Goal: Information Seeking & Learning: Learn about a topic

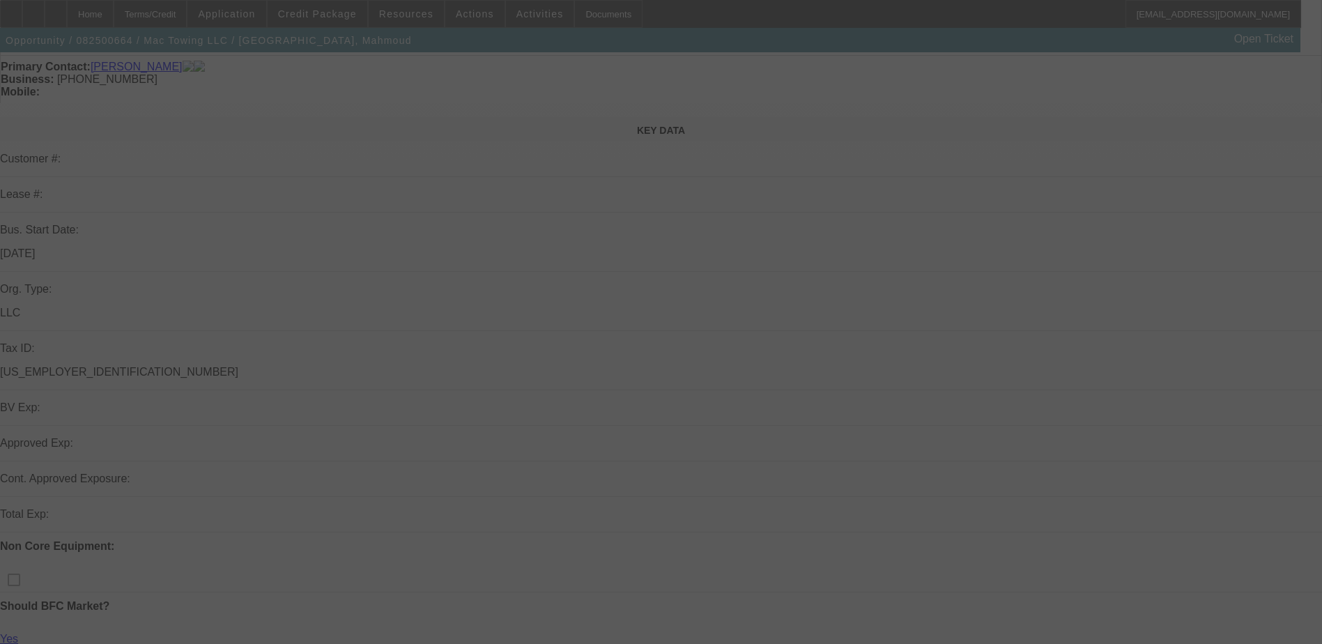
scroll to position [139, 0]
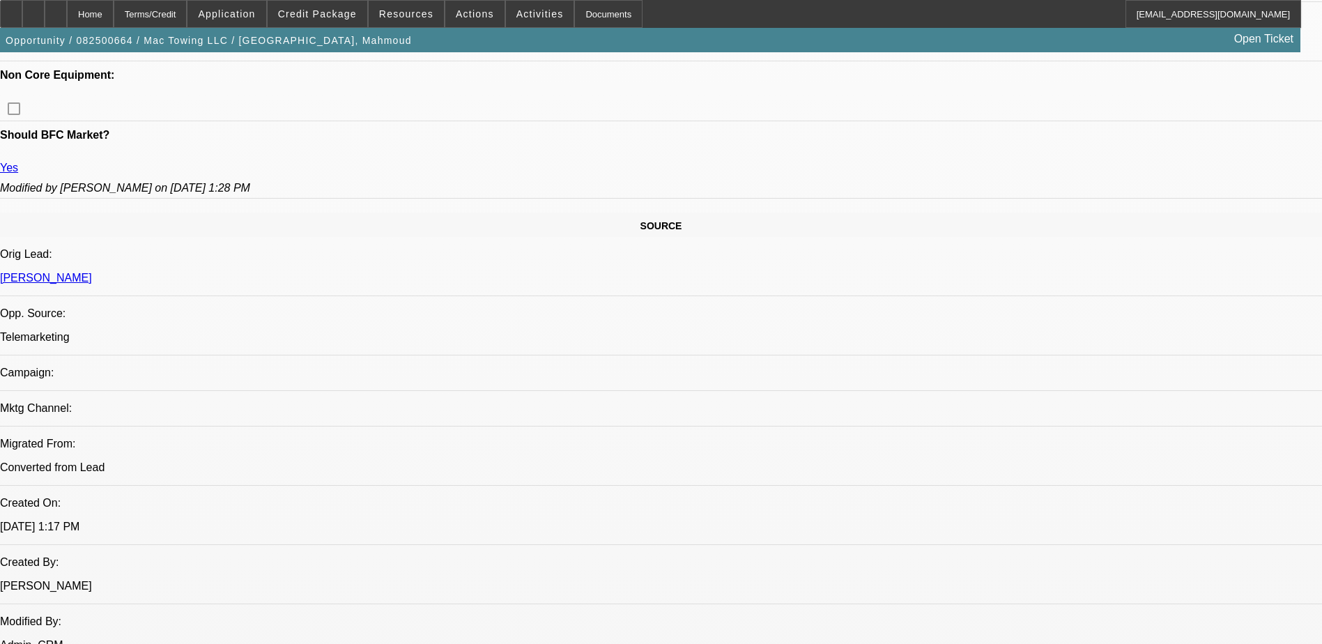
select select "0.2"
select select "2"
select select "0"
select select "0.2"
select select "2"
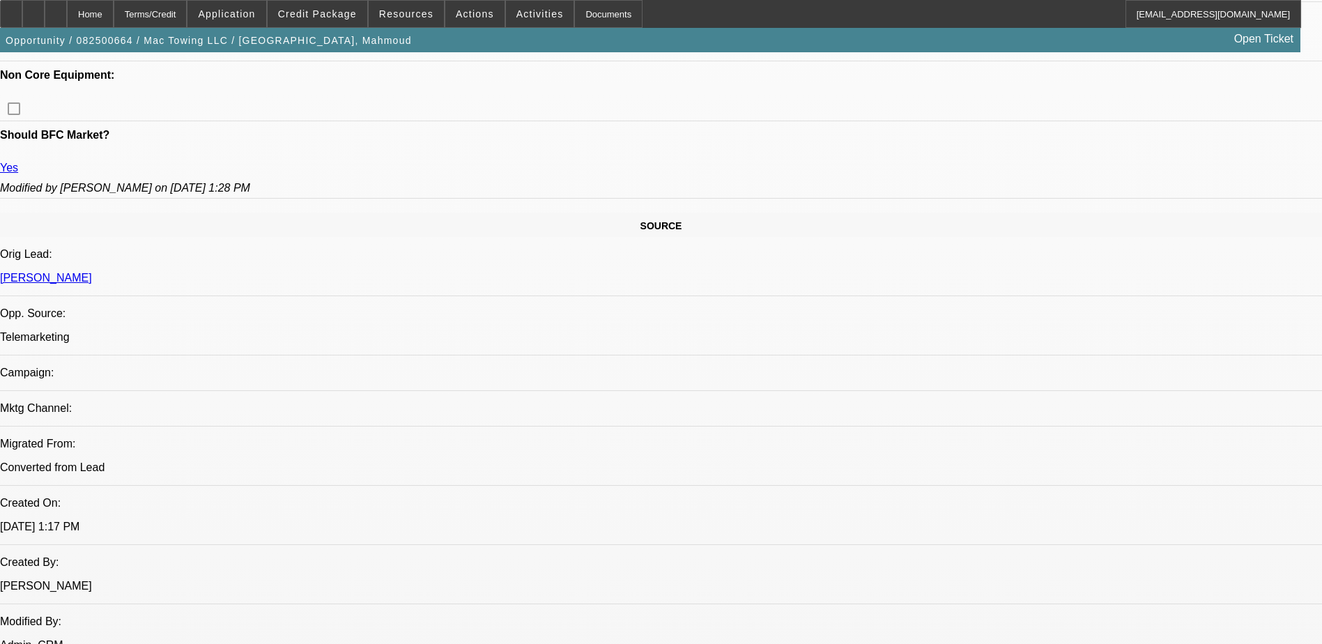
select select "0"
select select "0.2"
select select "2"
select select "0.1"
select select "0.2"
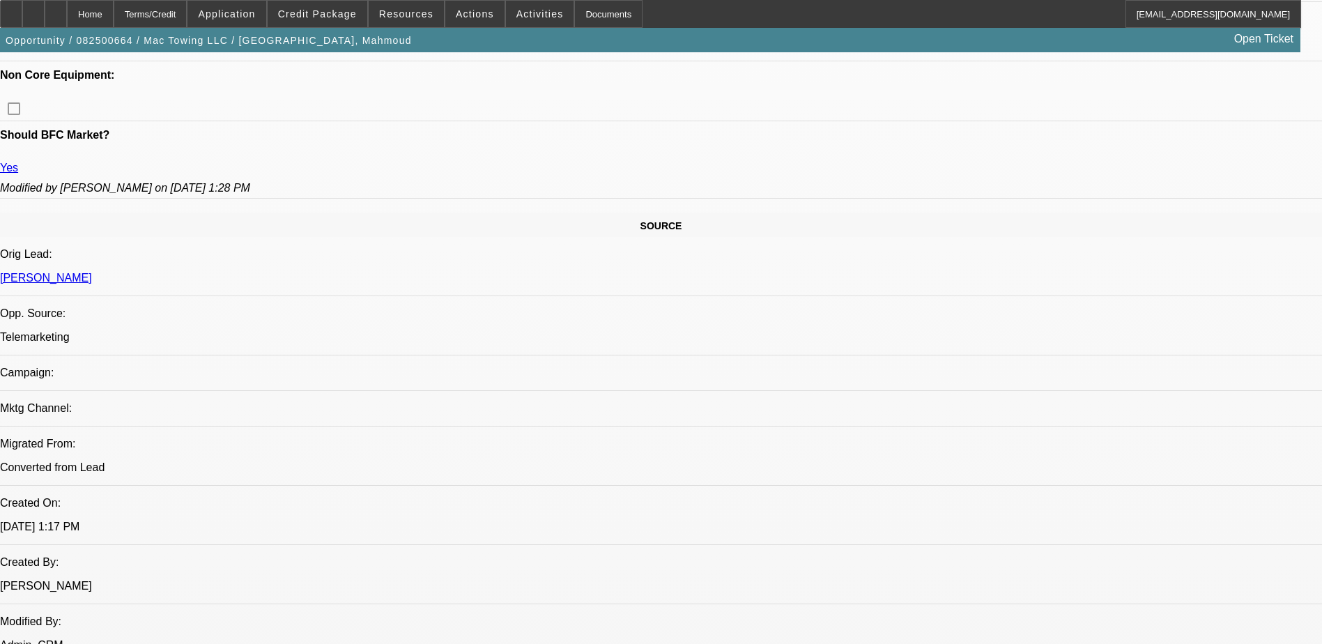
select select "2"
select select "0.1"
select select "1"
select select "2"
select select "6"
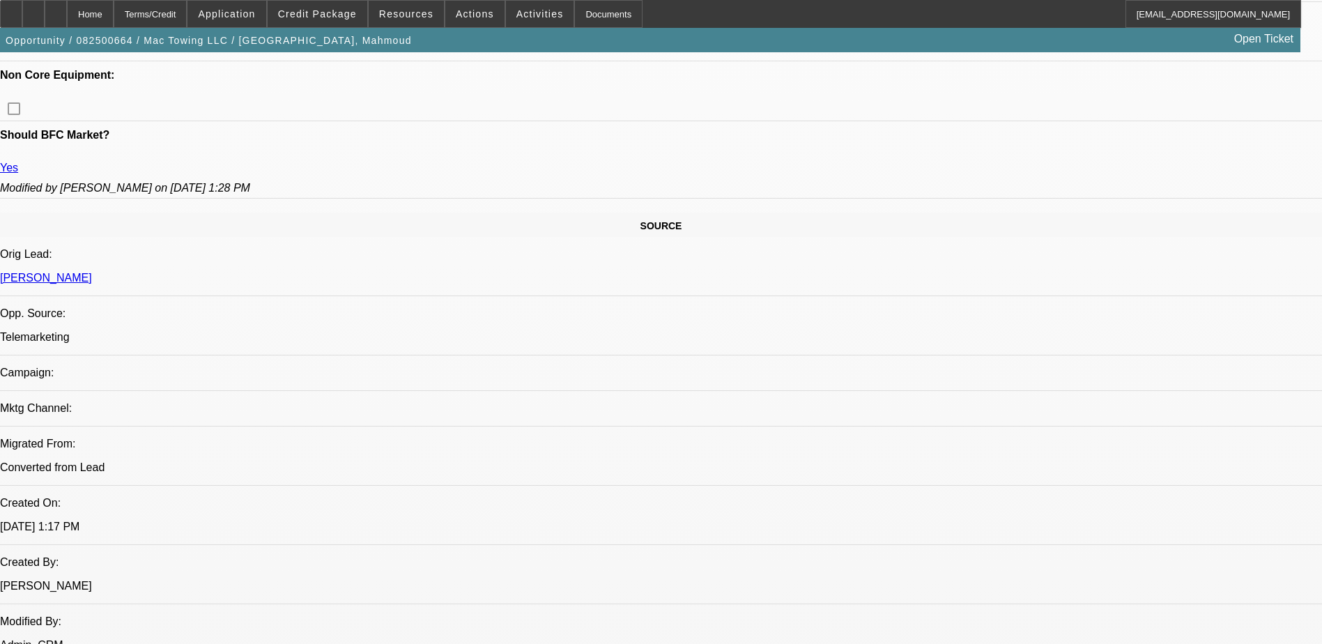
select select "1"
select select "2"
select select "6"
select select "1"
select select "2"
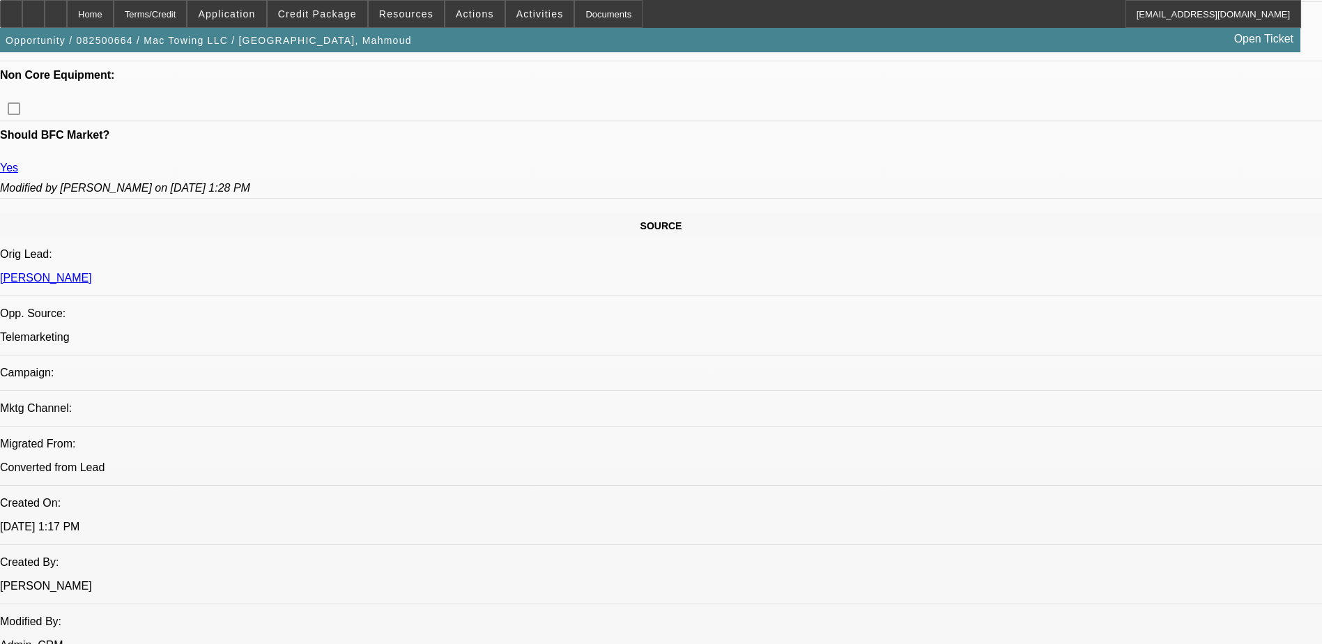
select select "4"
select select "1"
select select "2"
select select "4"
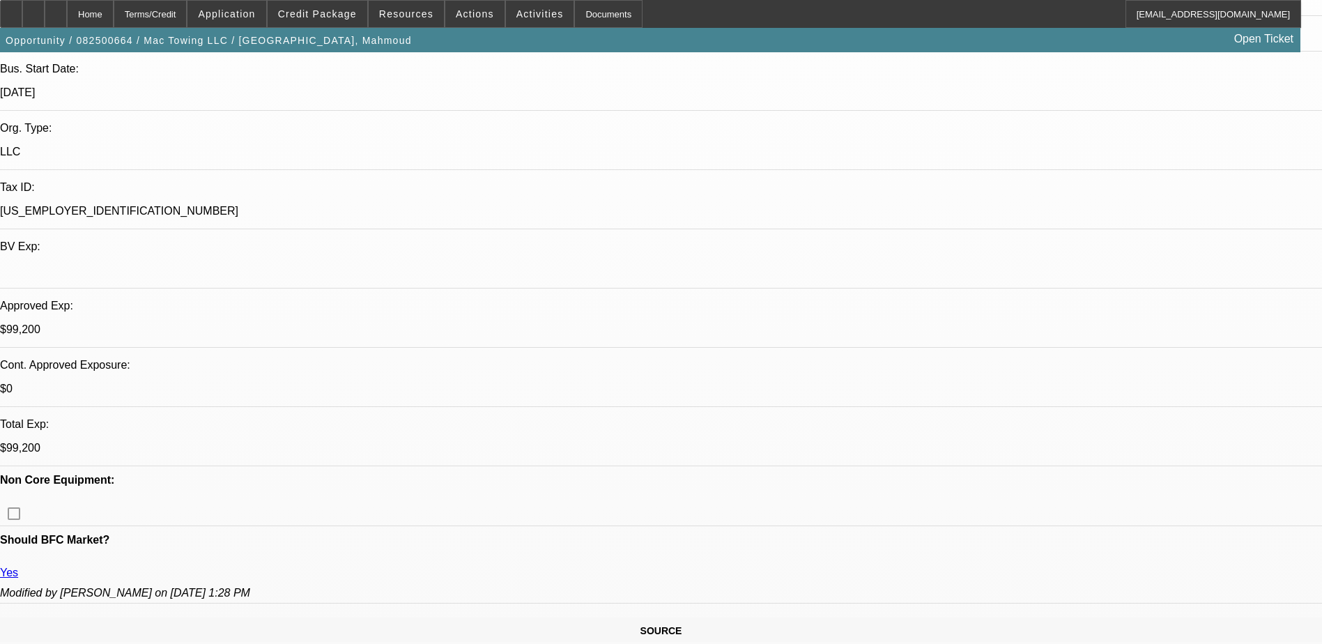
scroll to position [279, 0]
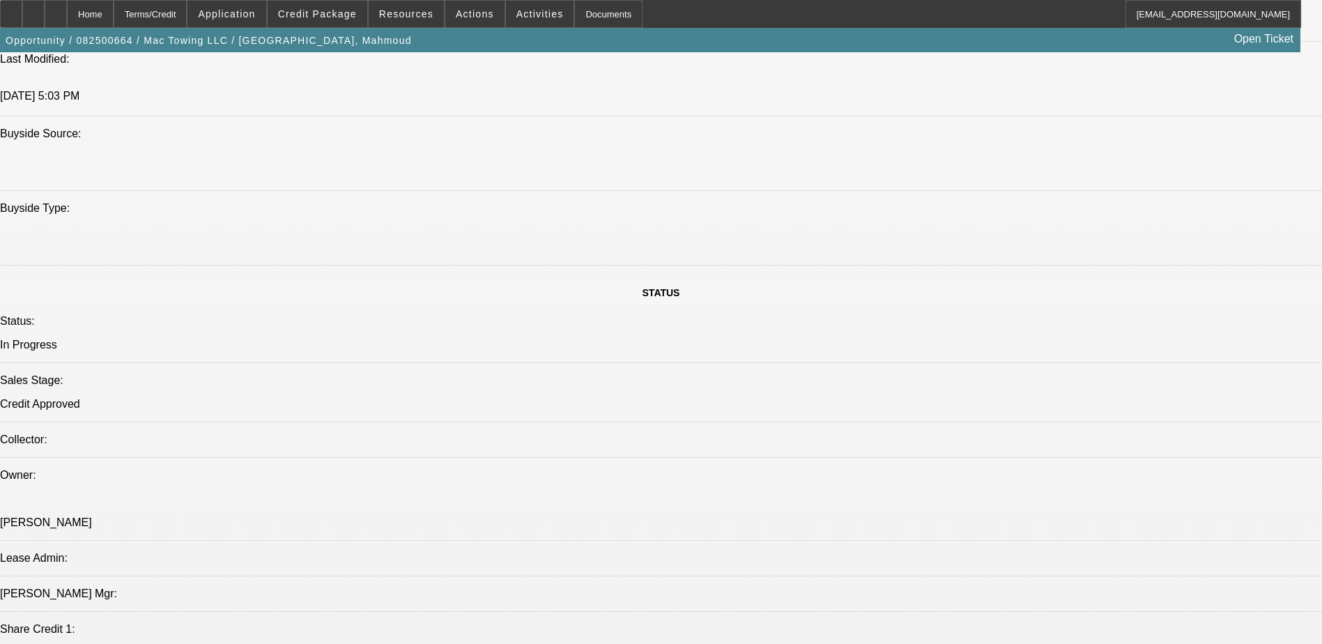
scroll to position [1115, 0]
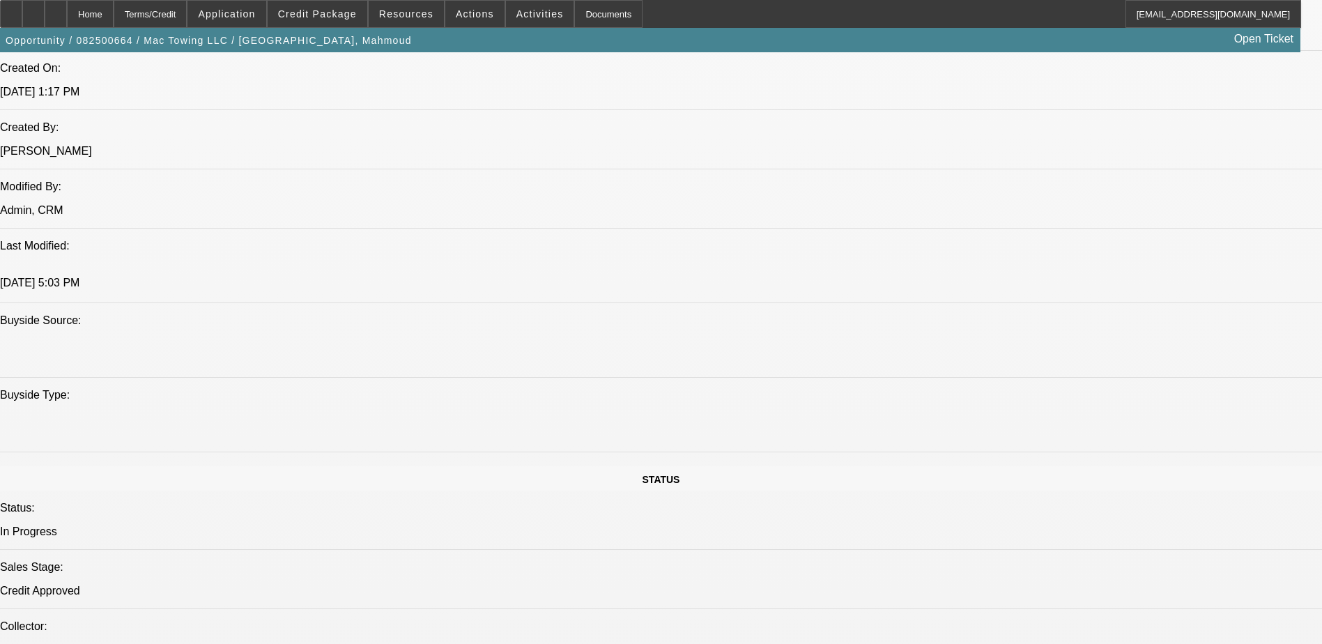
drag, startPoint x: 261, startPoint y: 436, endPoint x: 290, endPoint y: 443, distance: 30.1
drag, startPoint x: 290, startPoint y: 443, endPoint x: 286, endPoint y: 449, distance: 7.2
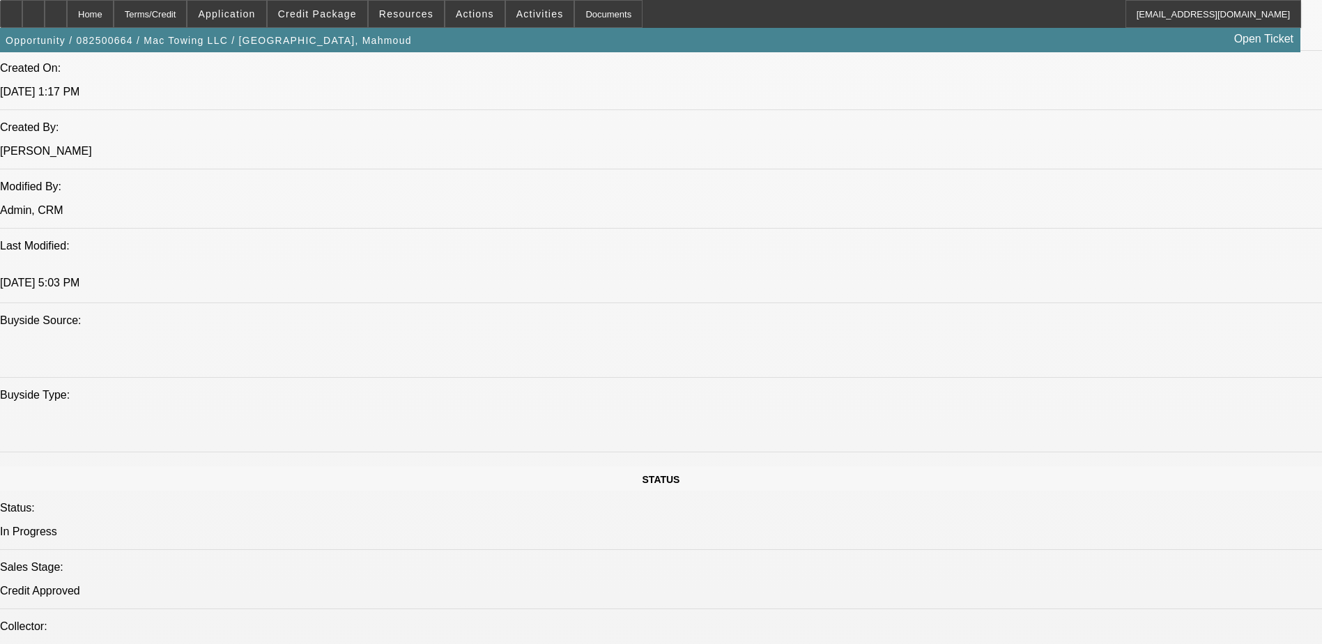
drag, startPoint x: 518, startPoint y: 190, endPoint x: 541, endPoint y: 190, distance: 23.0
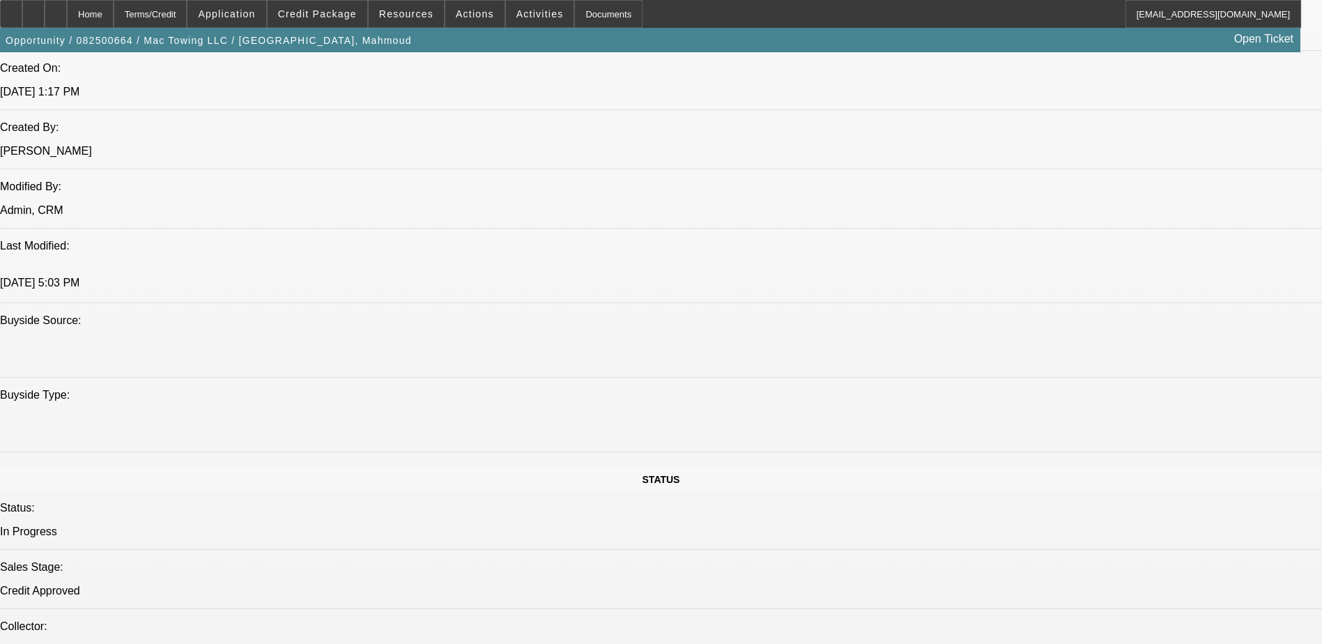
drag, startPoint x: 541, startPoint y: 190, endPoint x: 542, endPoint y: 197, distance: 7.1
drag, startPoint x: 526, startPoint y: 221, endPoint x: 535, endPoint y: 227, distance: 10.1
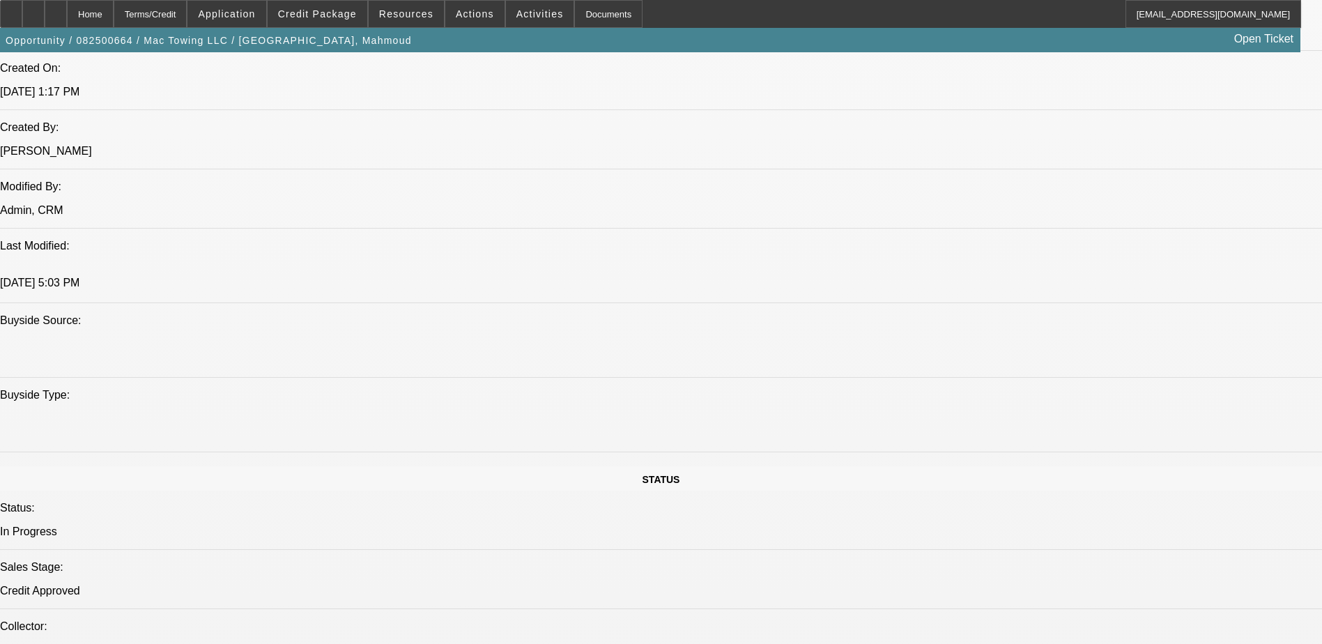
drag, startPoint x: 526, startPoint y: 192, endPoint x: 579, endPoint y: 249, distance: 77.9
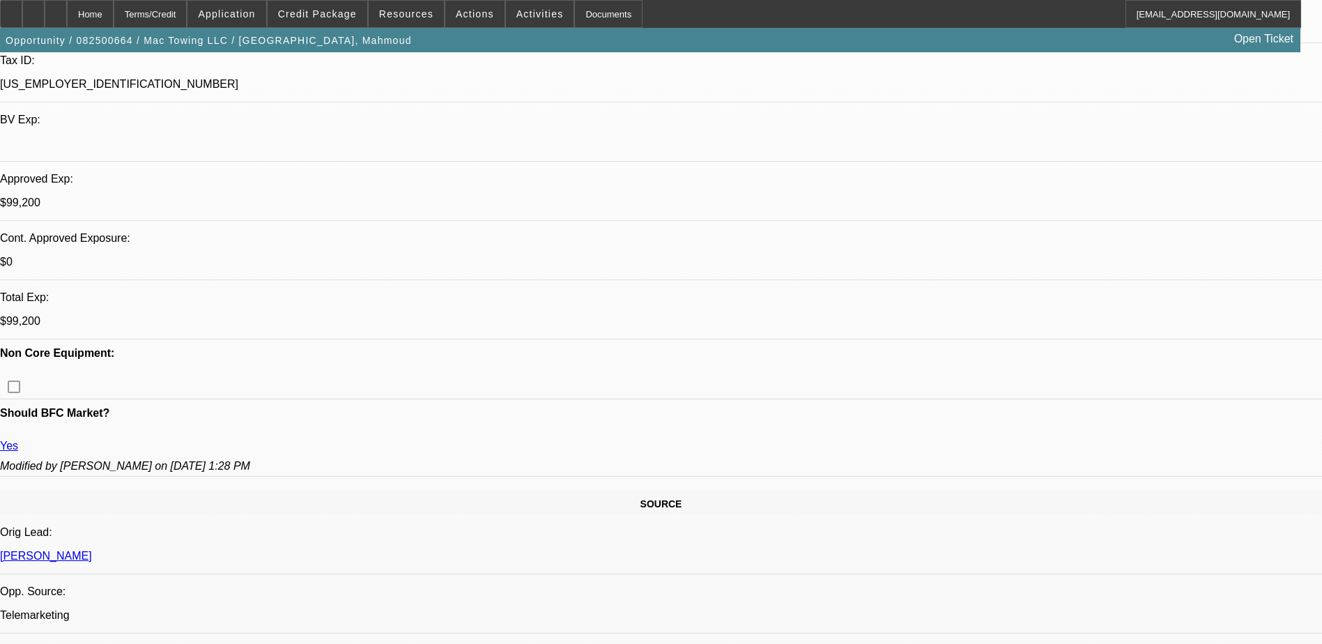
scroll to position [209, 0]
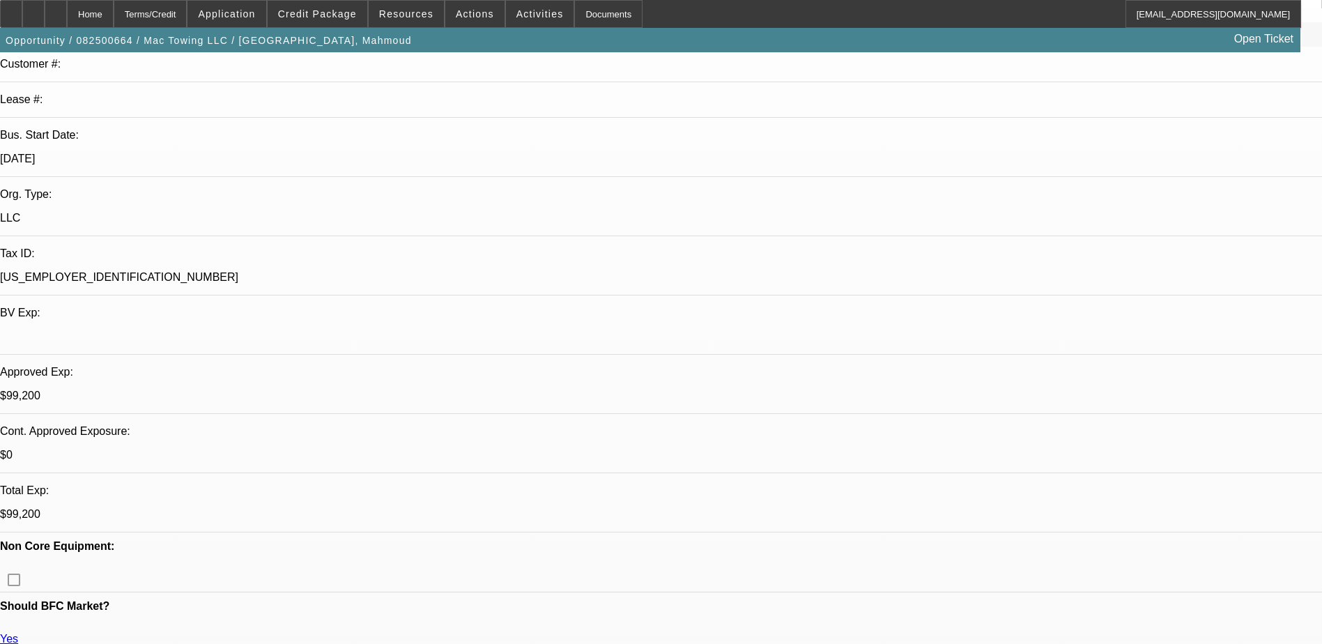
drag, startPoint x: 138, startPoint y: 263, endPoint x: 553, endPoint y: 314, distance: 418.4
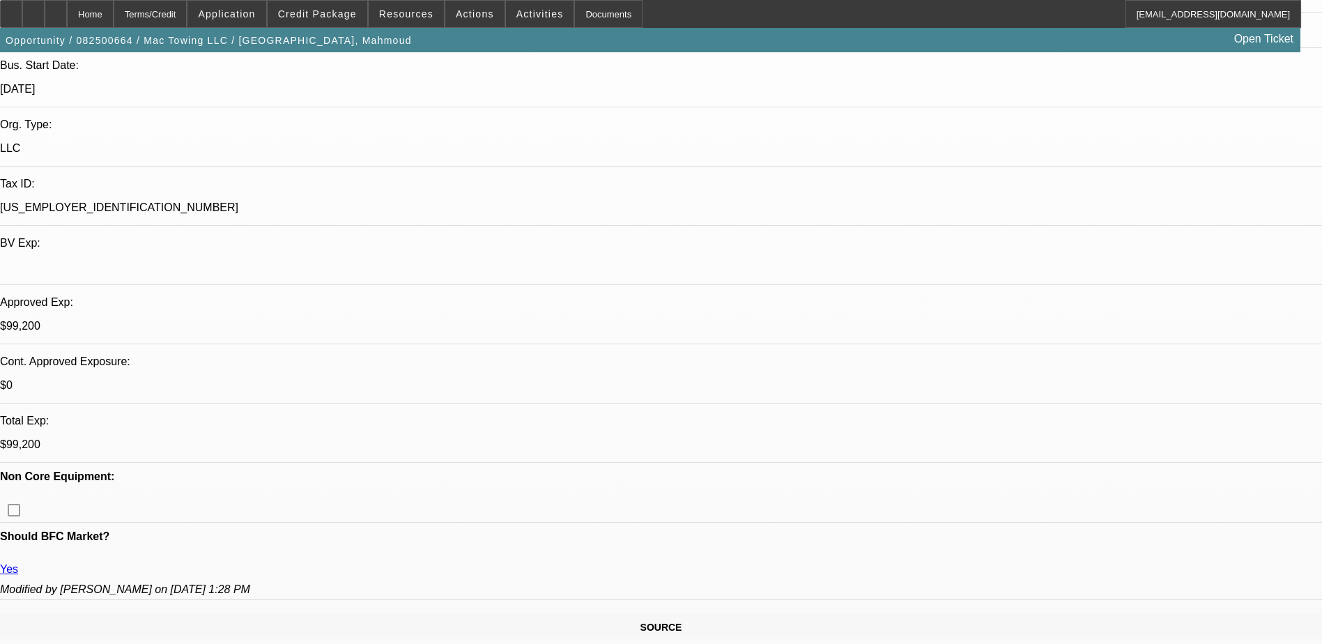
scroll to position [70, 0]
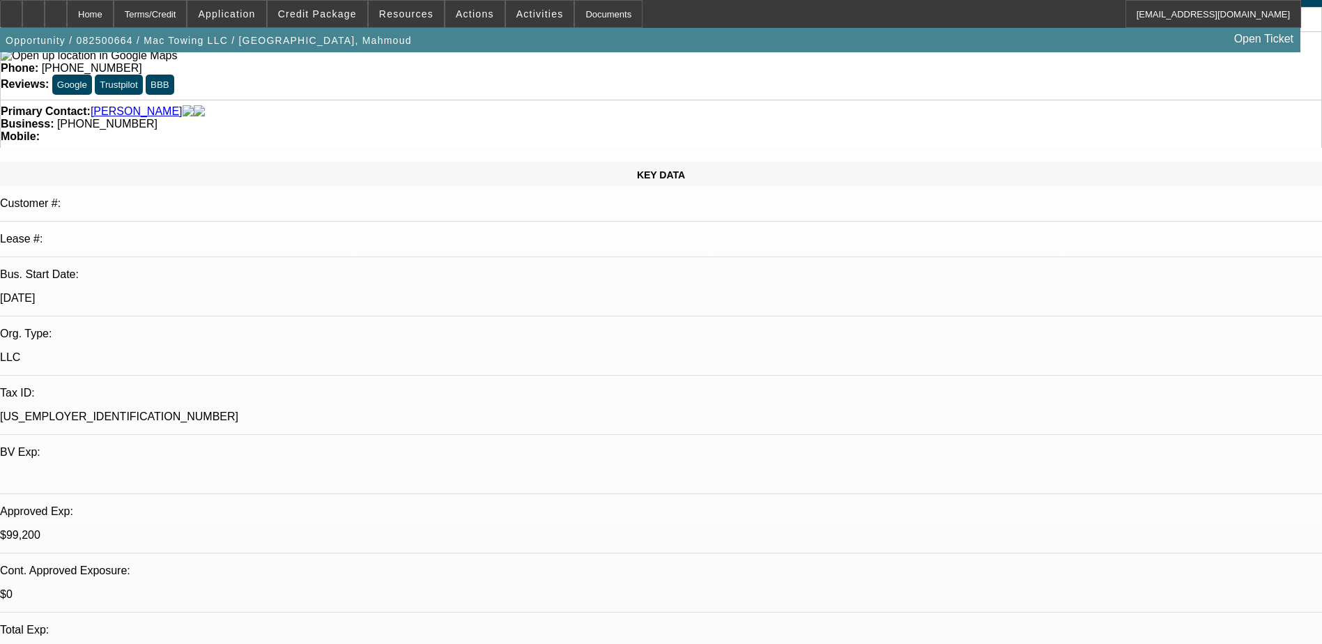
drag, startPoint x: 185, startPoint y: 402, endPoint x: 677, endPoint y: 426, distance: 492.6
drag, startPoint x: 677, startPoint y: 426, endPoint x: 642, endPoint y: 431, distance: 35.9
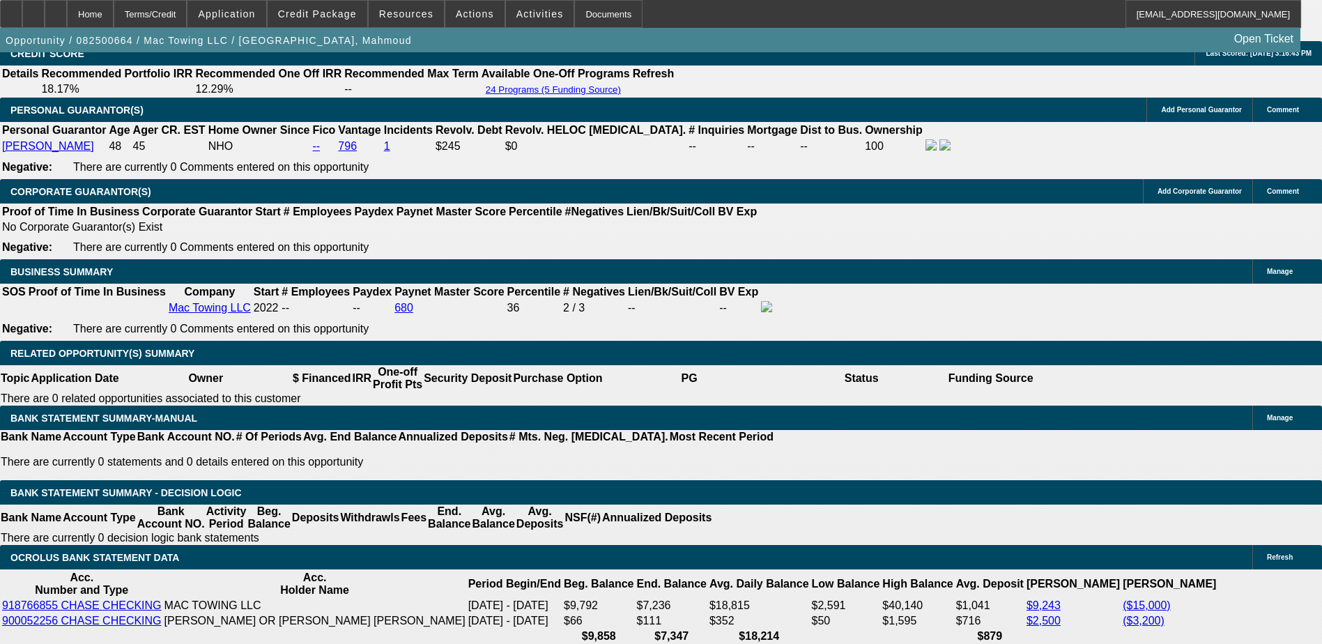
scroll to position [2161, 0]
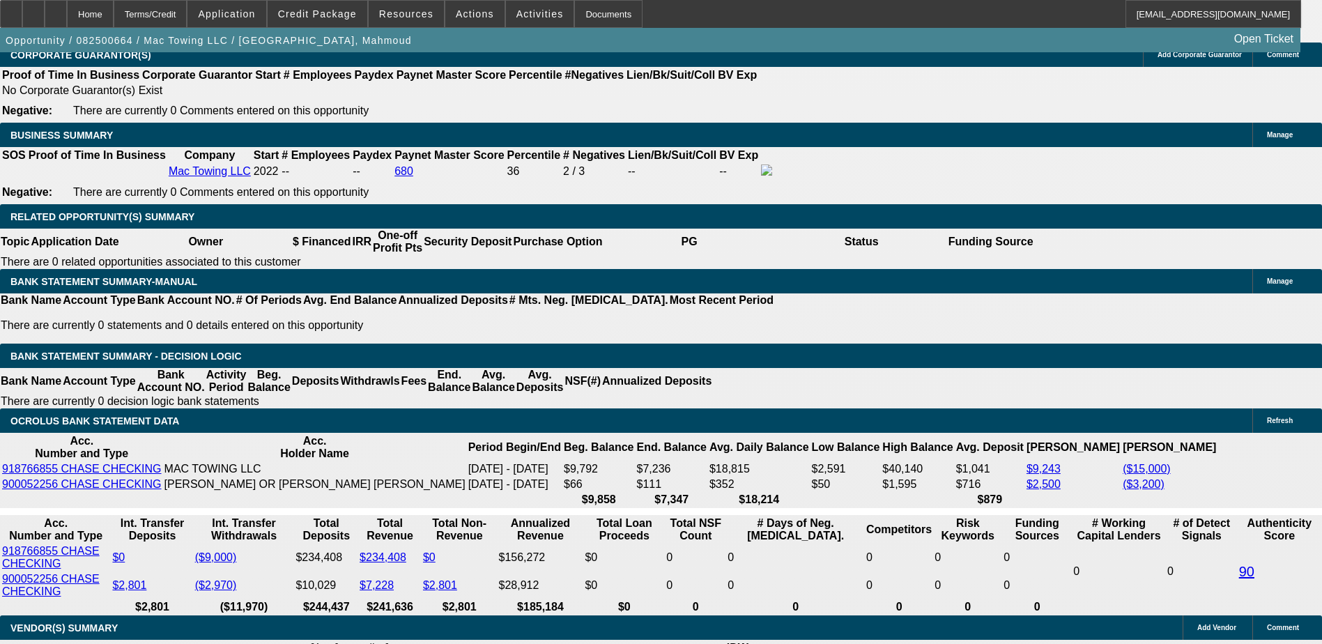
scroll to position [505, 0]
drag, startPoint x: 1043, startPoint y: 457, endPoint x: 1250, endPoint y: 472, distance: 206.9
drag, startPoint x: 1250, startPoint y: 472, endPoint x: 1124, endPoint y: 470, distance: 125.5
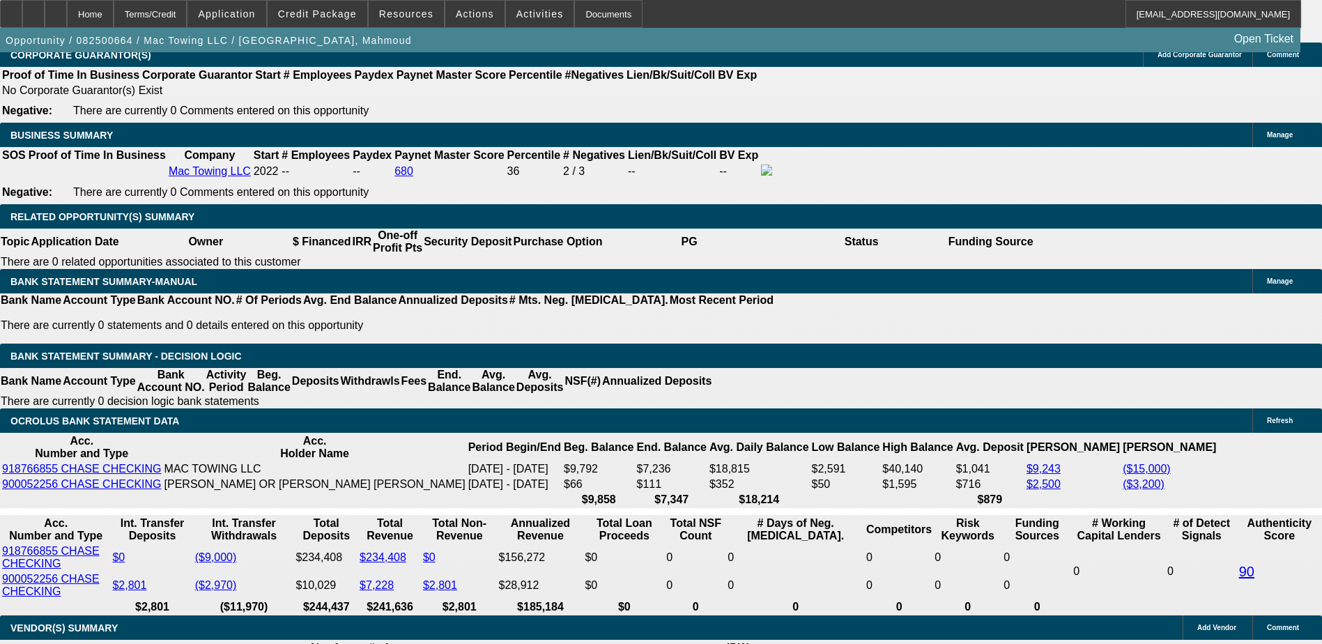
drag, startPoint x: 1166, startPoint y: 460, endPoint x: 1217, endPoint y: 465, distance: 51.1
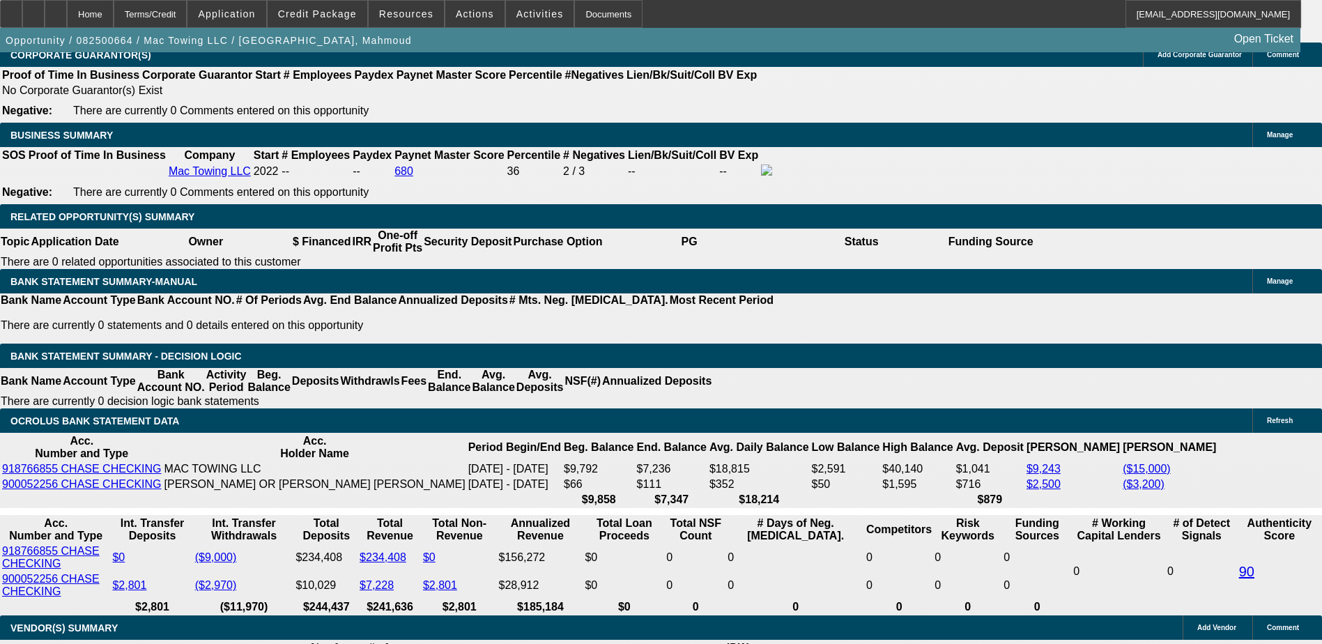
drag, startPoint x: 963, startPoint y: 489, endPoint x: 1164, endPoint y: 486, distance: 200.7
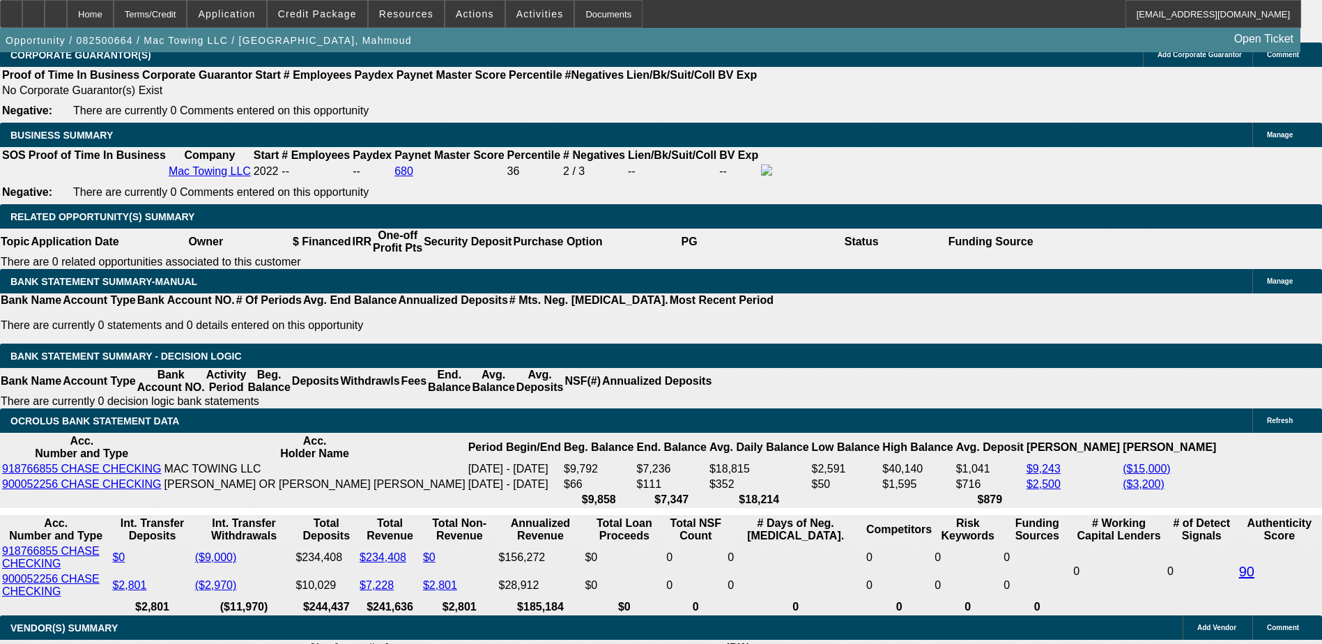
drag, startPoint x: 1056, startPoint y: 480, endPoint x: 1212, endPoint y: 500, distance: 157.5
drag, startPoint x: 1212, startPoint y: 500, endPoint x: 1117, endPoint y: 502, distance: 95.5
drag, startPoint x: 969, startPoint y: 513, endPoint x: 1264, endPoint y: 519, distance: 294.9
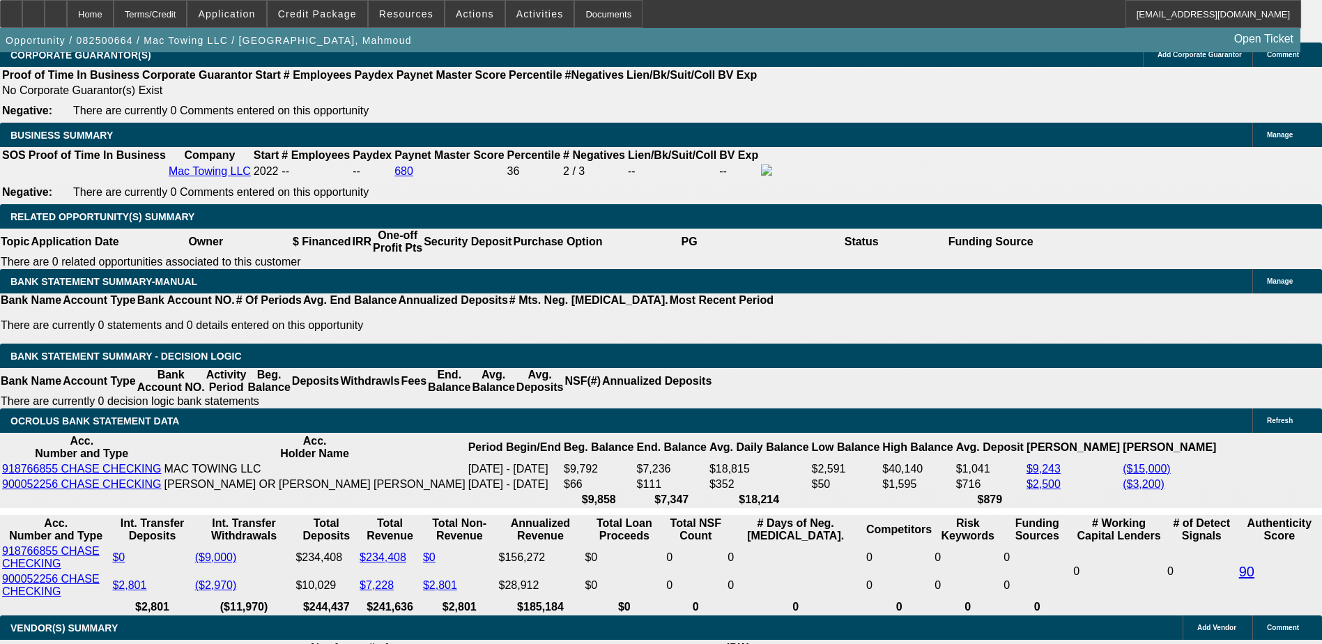
drag, startPoint x: 1264, startPoint y: 519, endPoint x: 1099, endPoint y: 529, distance: 164.8
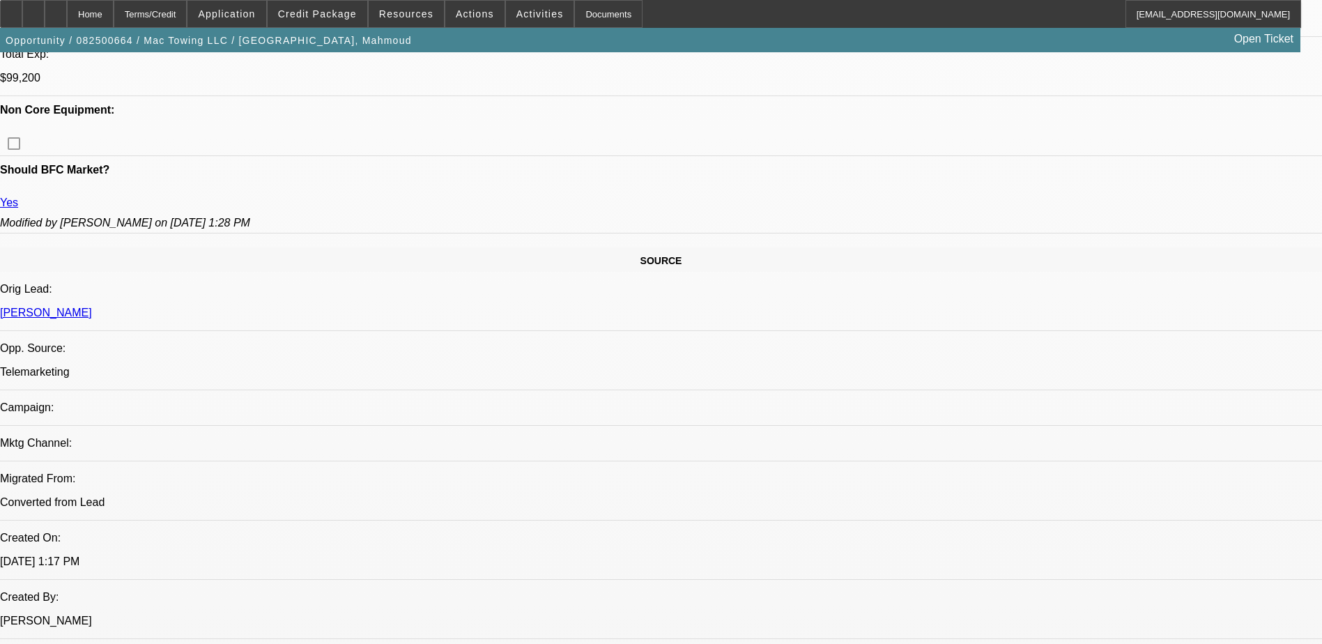
scroll to position [558, 0]
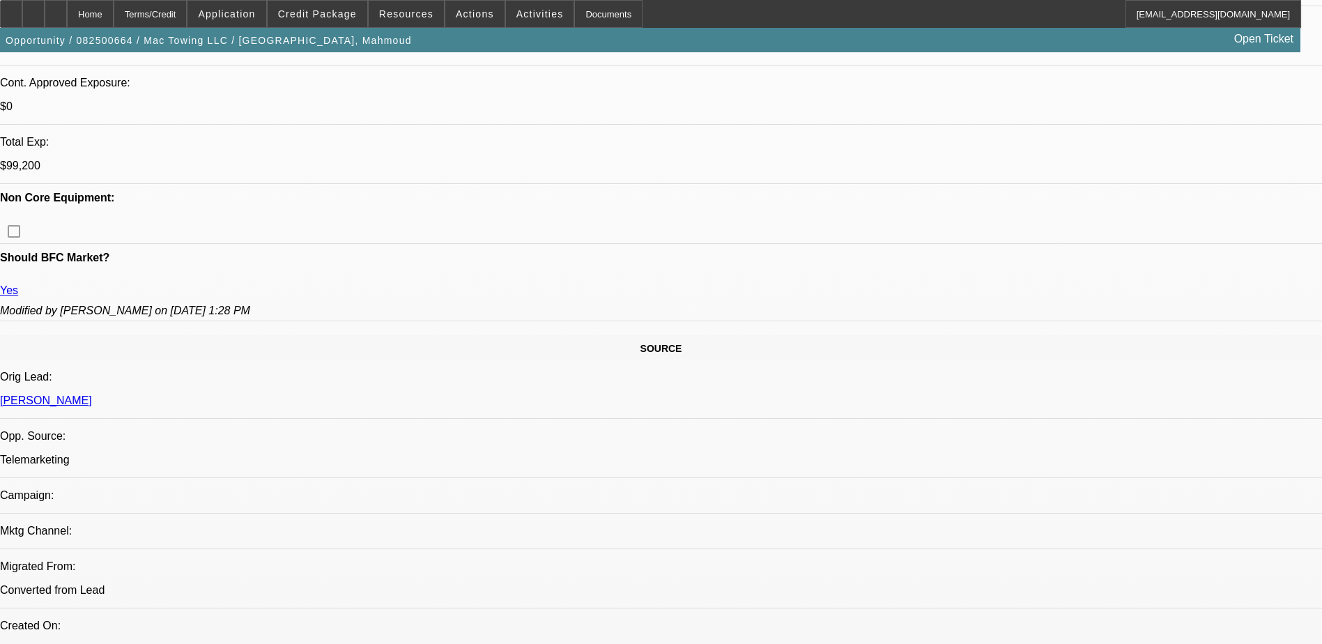
drag, startPoint x: 293, startPoint y: 353, endPoint x: 310, endPoint y: 352, distance: 17.4
drag, startPoint x: 310, startPoint y: 352, endPoint x: 310, endPoint y: 366, distance: 13.9
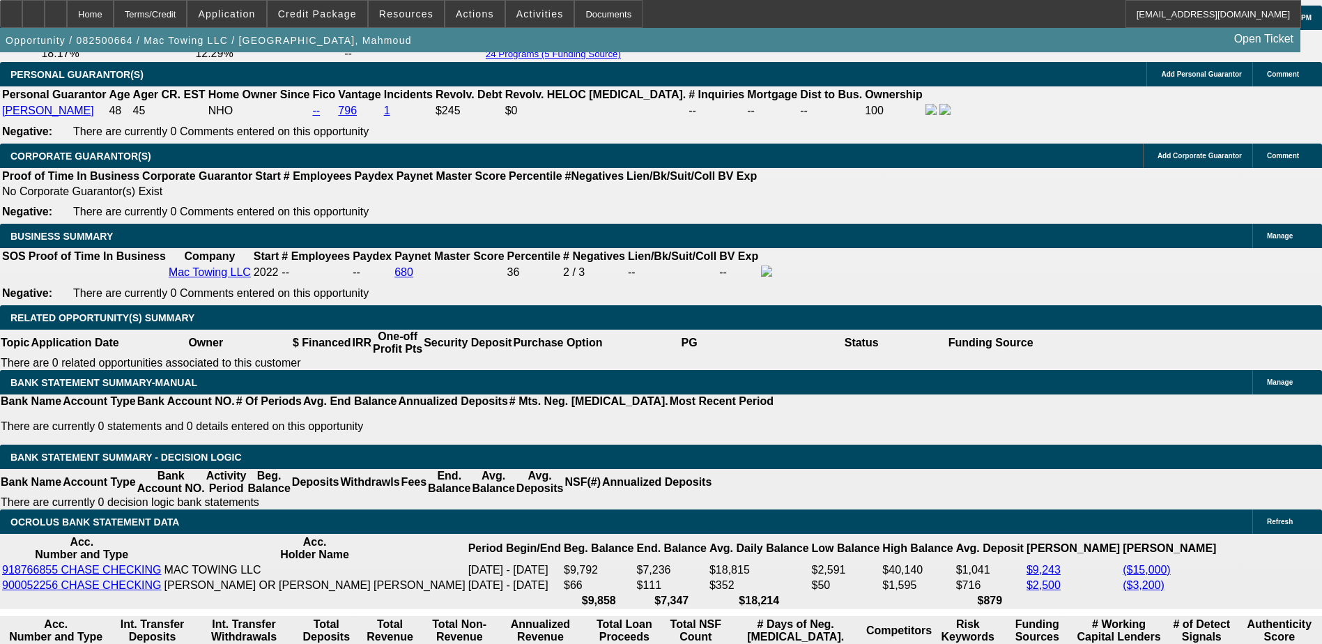
scroll to position [2230, 0]
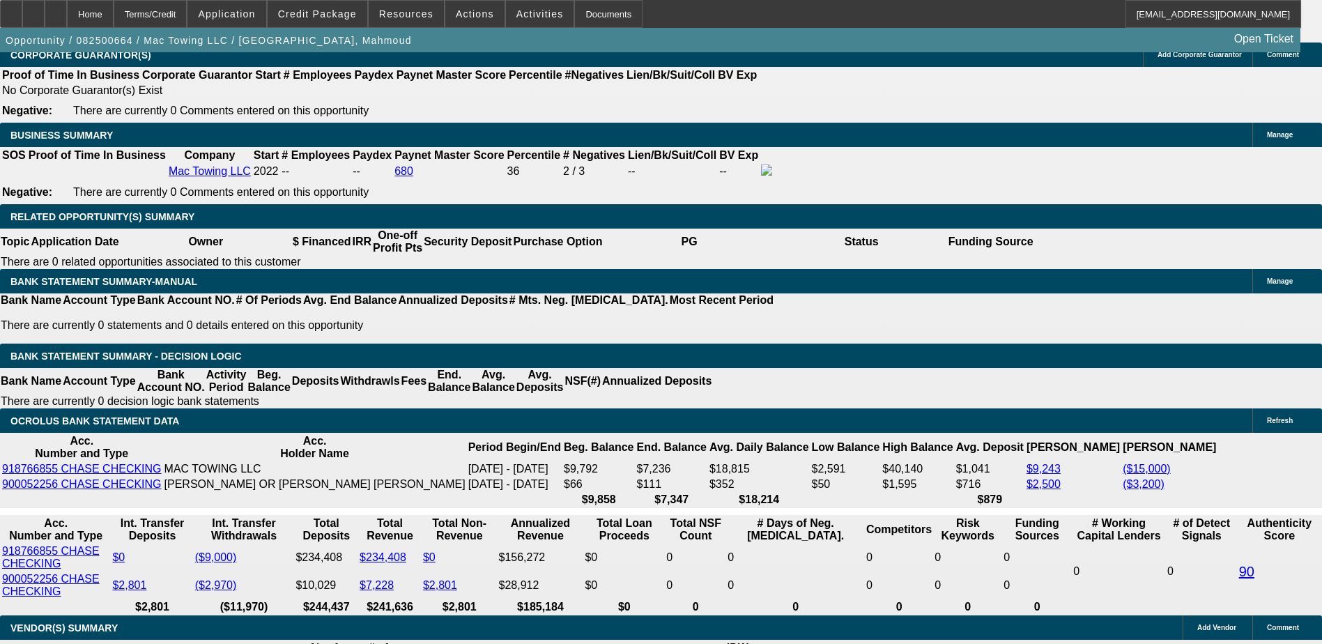
drag, startPoint x: 1124, startPoint y: 479, endPoint x: 1241, endPoint y: 472, distance: 117.3
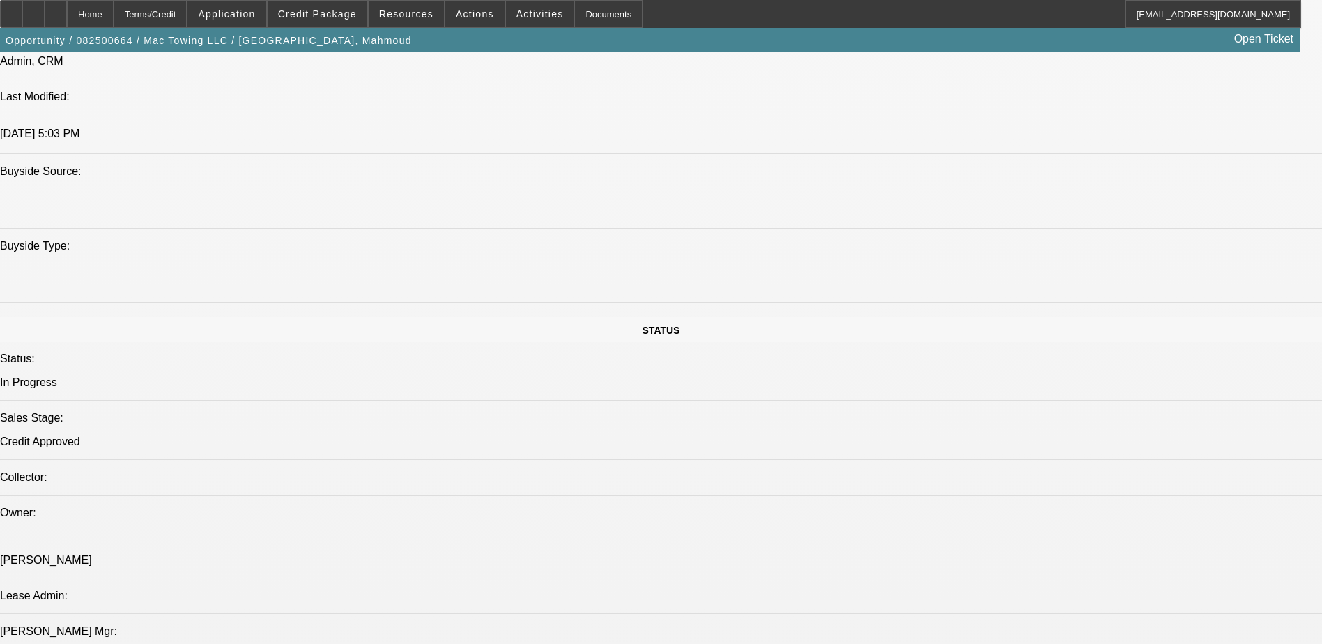
scroll to position [1115, 0]
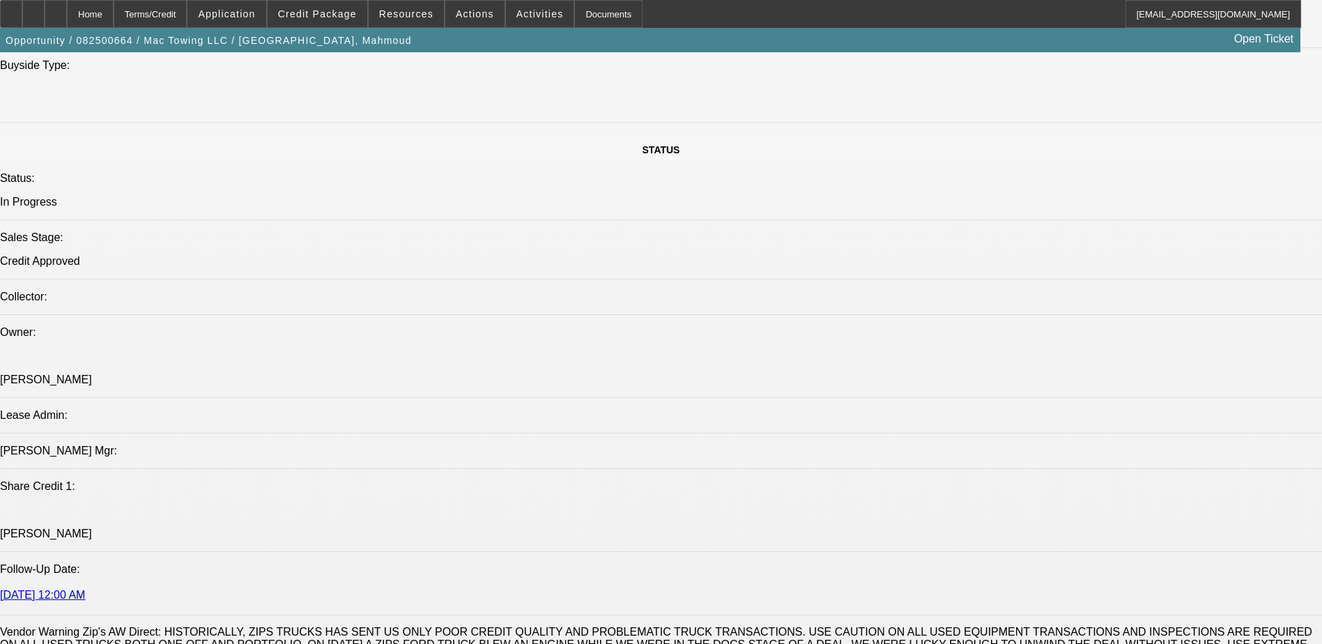
scroll to position [1045, 0]
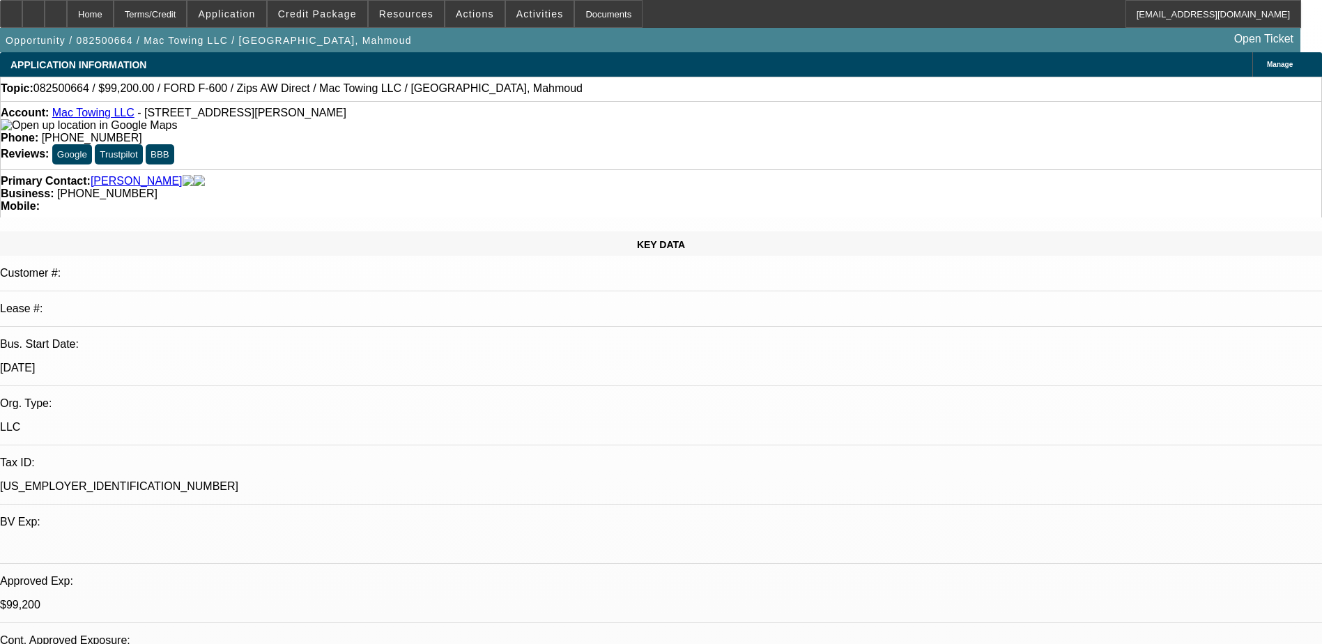
scroll to position [0, 0]
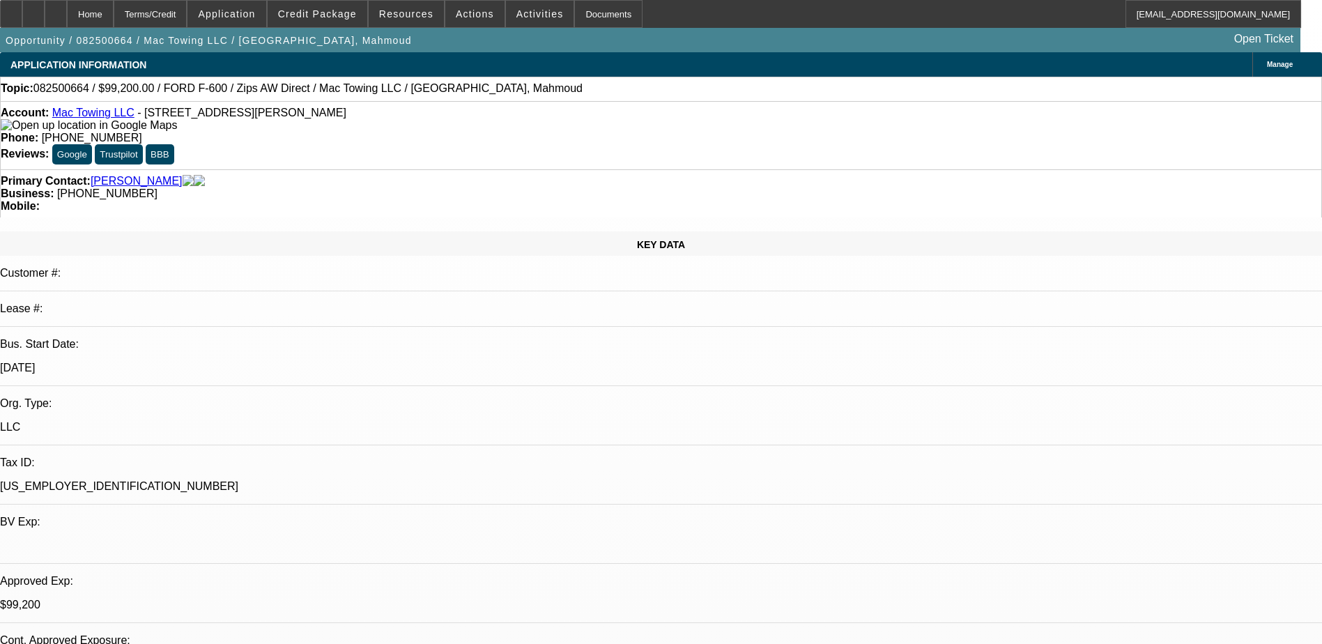
drag, startPoint x: 1091, startPoint y: 476, endPoint x: 1248, endPoint y: 485, distance: 157.1
drag, startPoint x: 1248, startPoint y: 485, endPoint x: 1161, endPoint y: 486, distance: 87.1
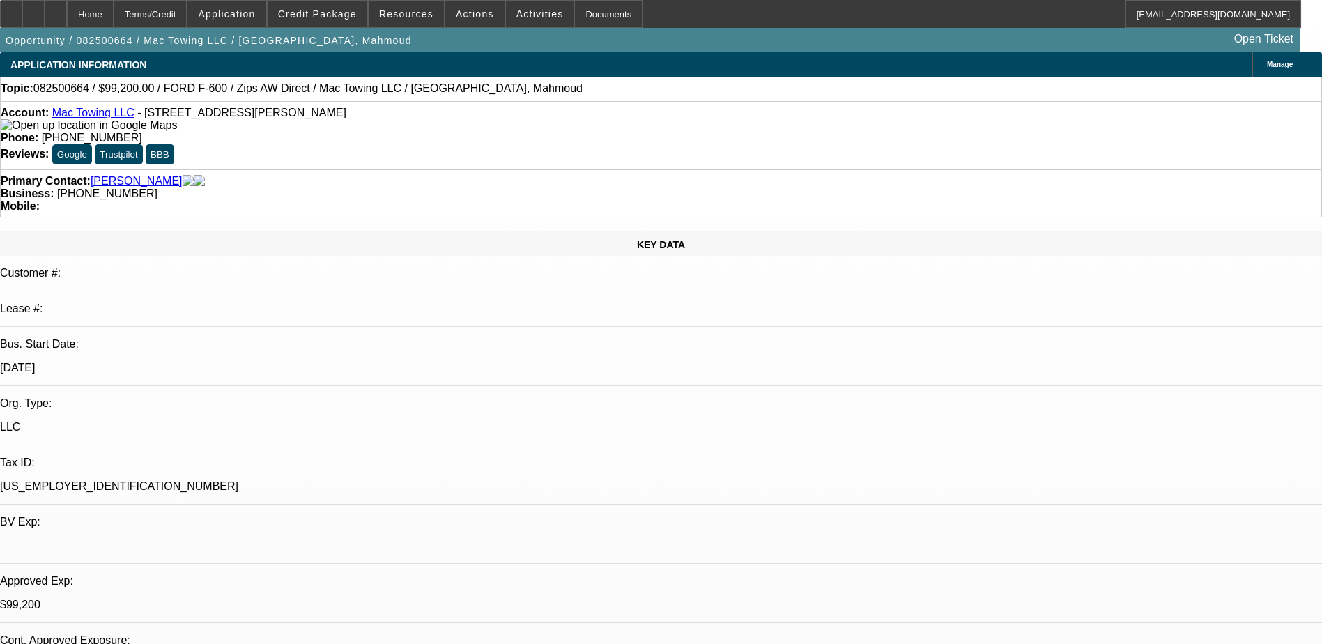
drag, startPoint x: 1153, startPoint y: 480, endPoint x: 1207, endPoint y: 479, distance: 54.4
drag, startPoint x: 1207, startPoint y: 479, endPoint x: 1174, endPoint y: 524, distance: 56.3
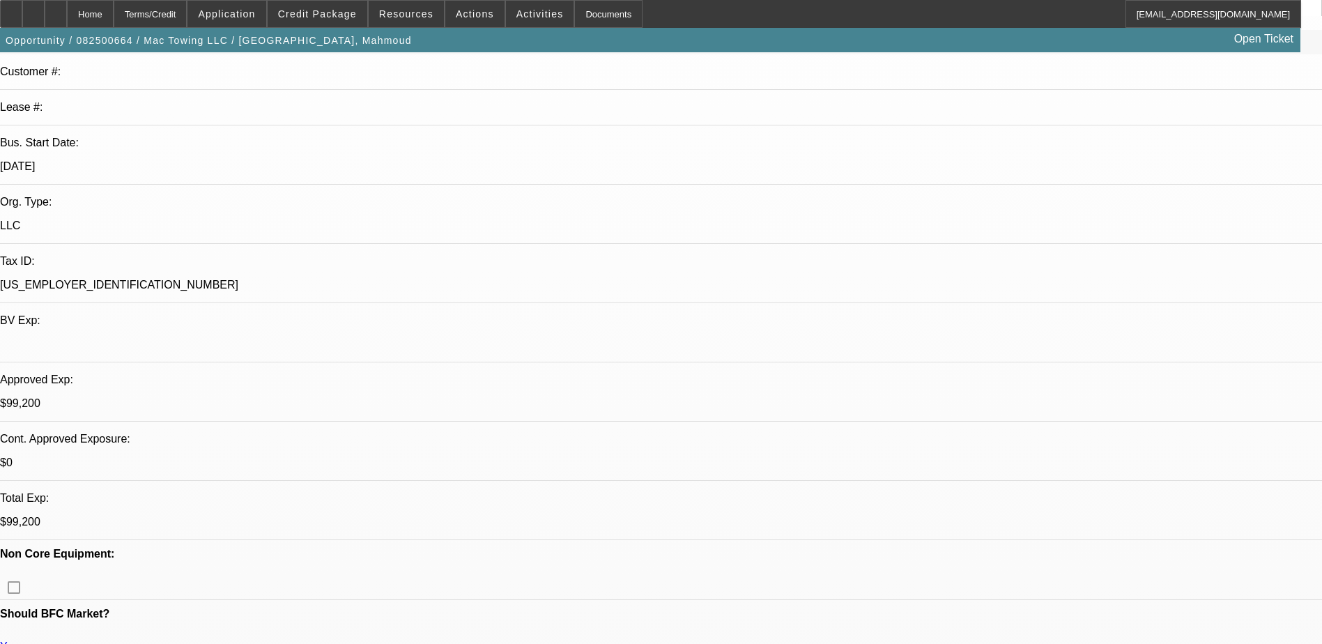
scroll to position [418, 0]
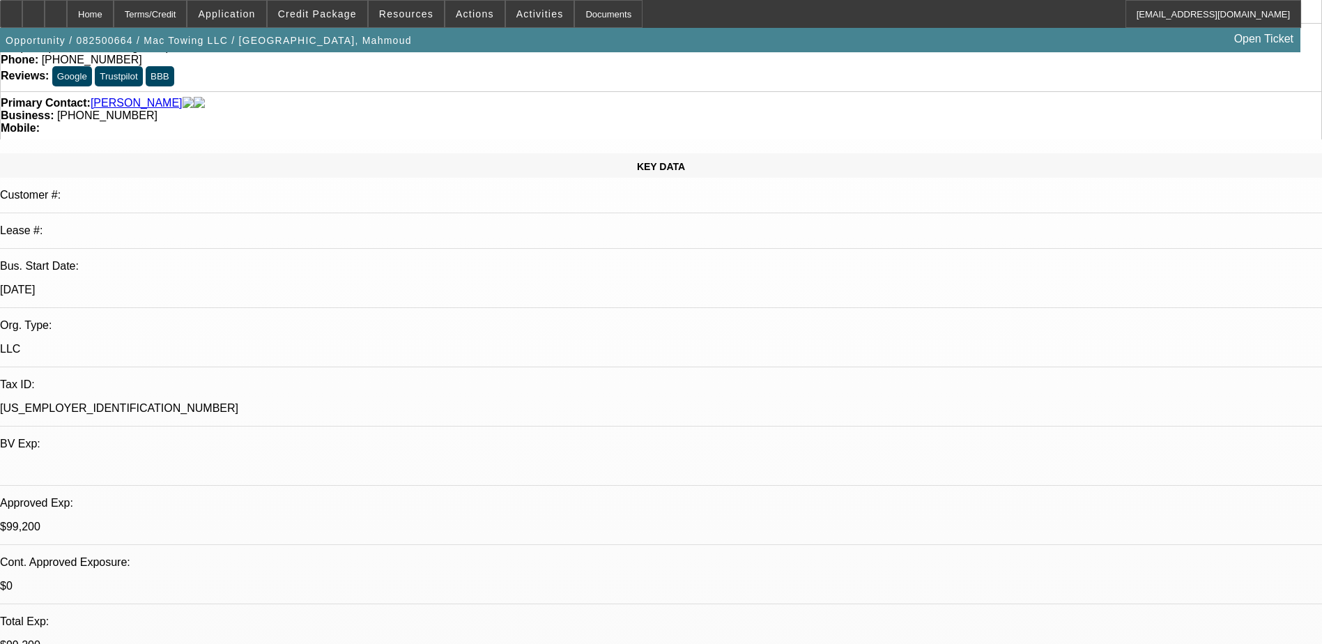
scroll to position [0, 0]
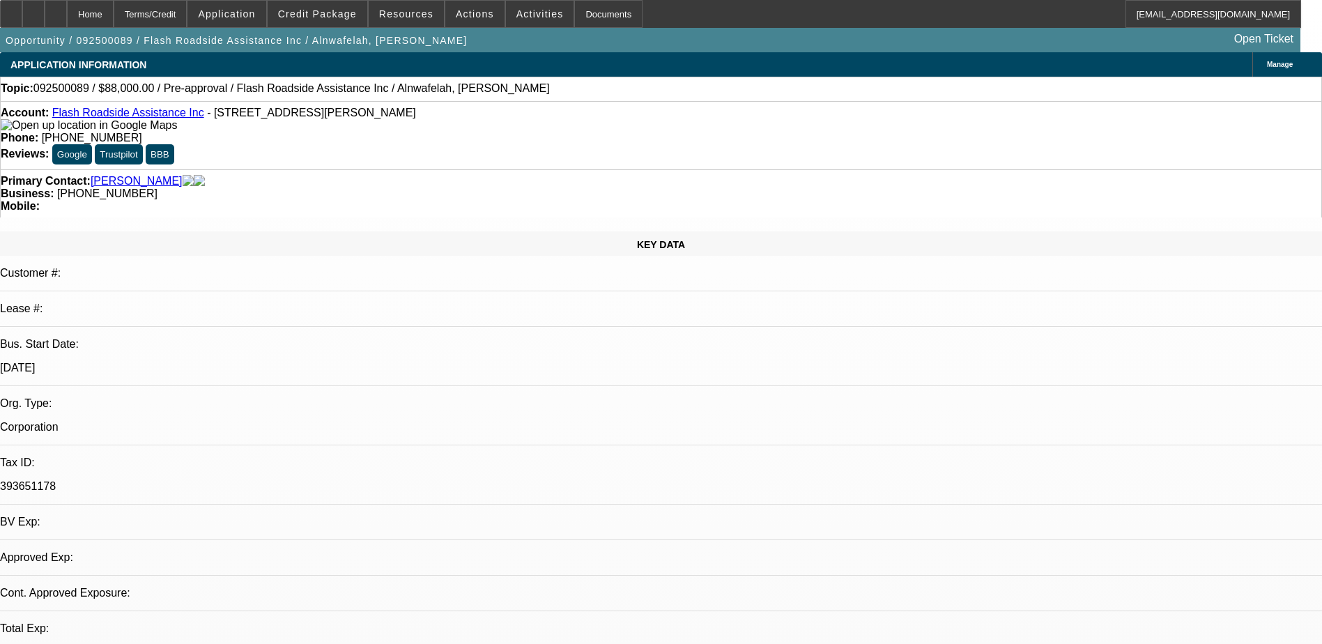
select select "0.2"
select select "2"
select select "0.1"
select select "4"
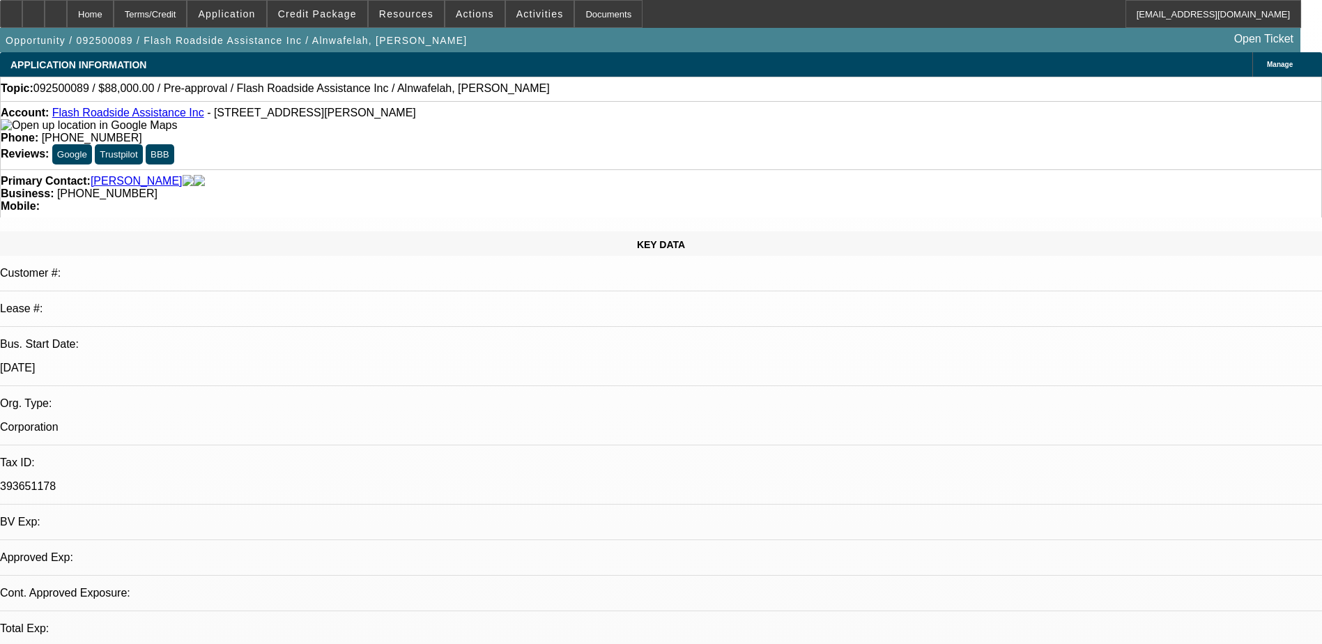
select select "0.2"
select select "2"
select select "0.1"
select select "4"
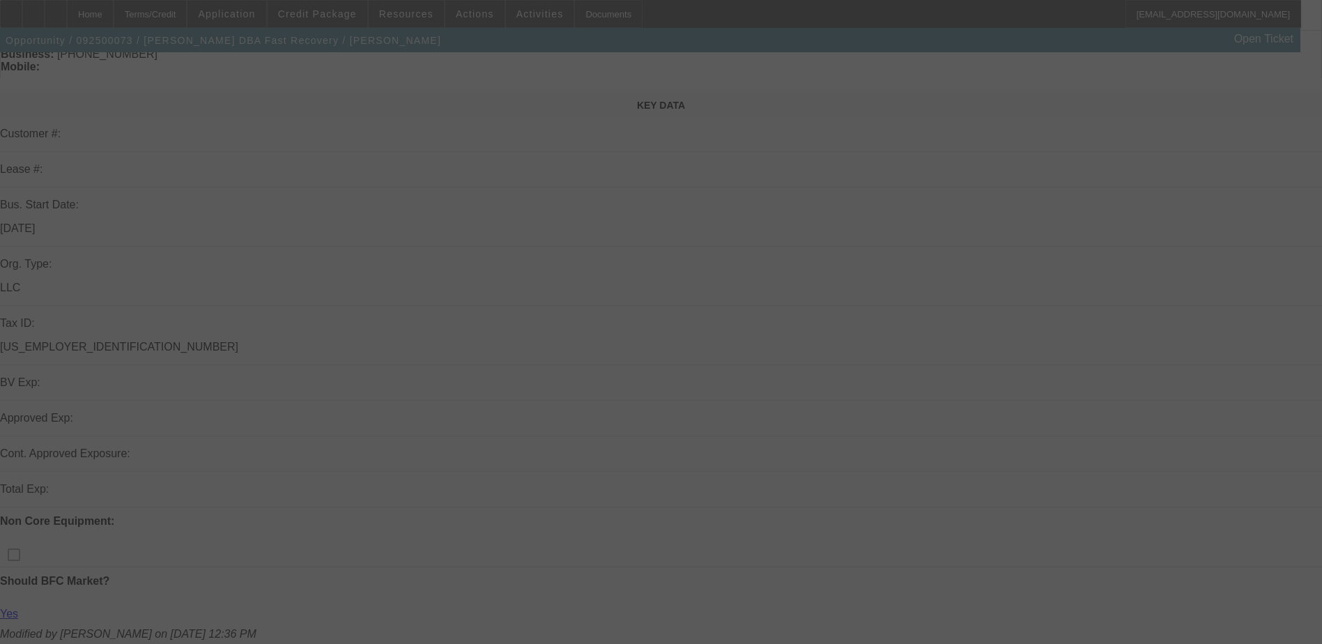
select select "0"
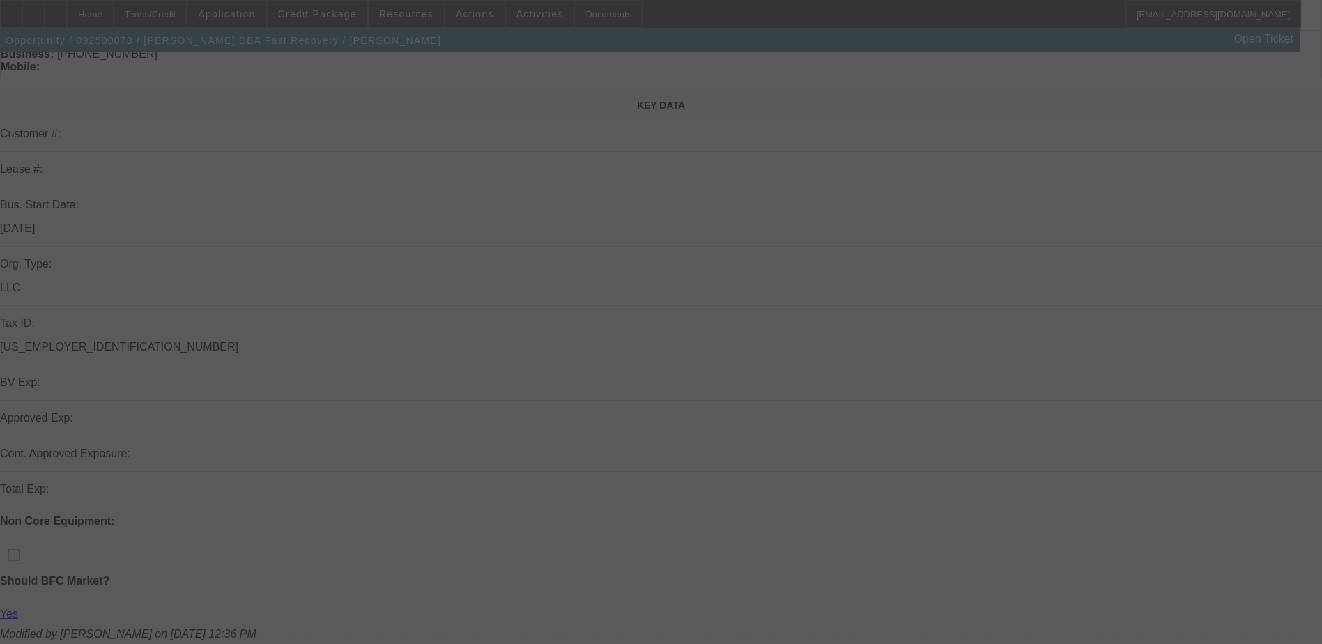
select select "0.1"
select select "0"
select select "0.1"
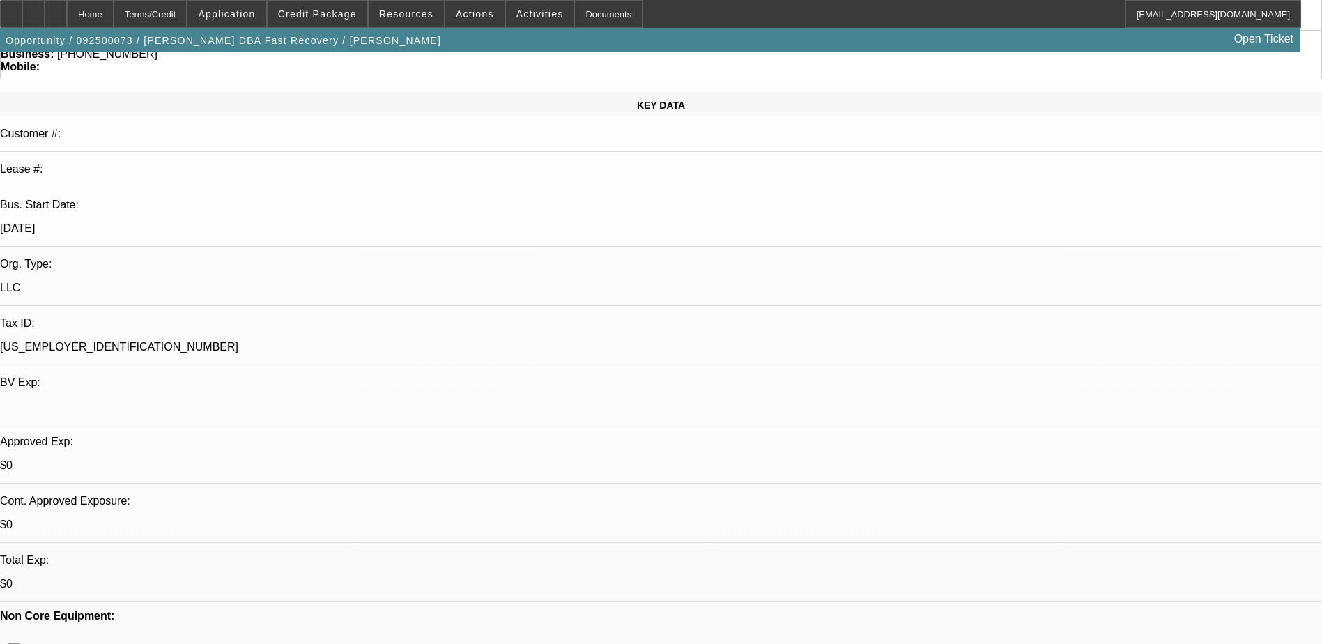
select select "1"
select select "6"
select select "1"
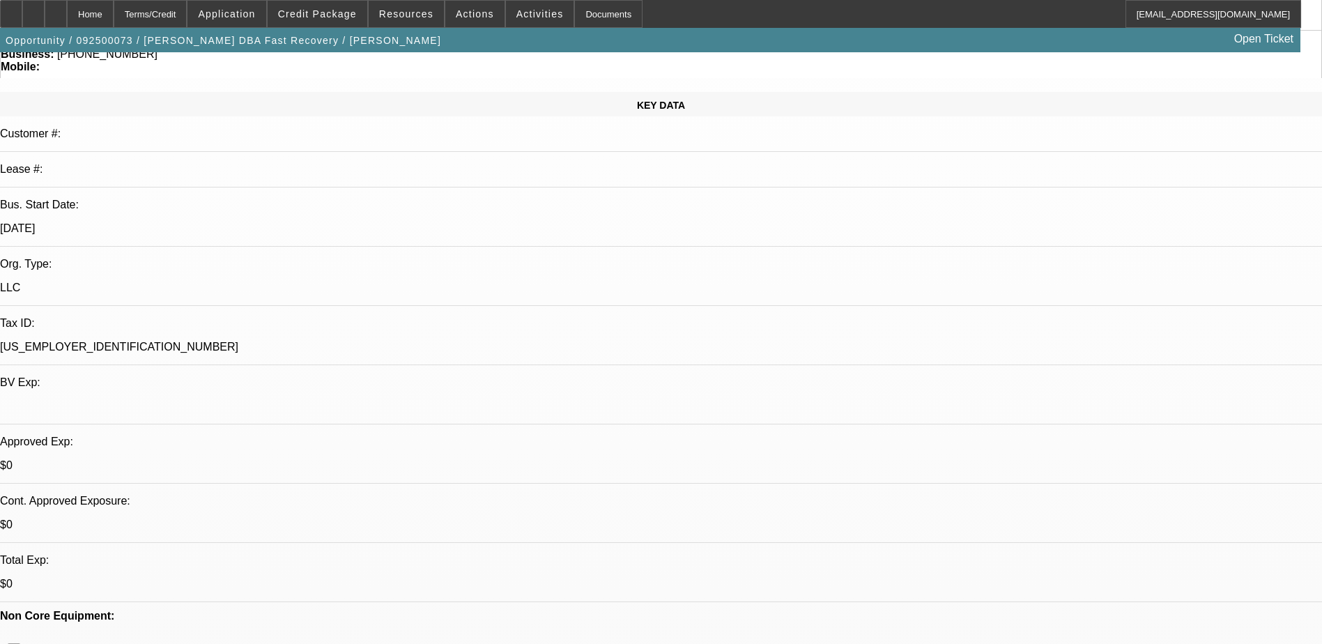
select select "4"
select select "1"
select select "4"
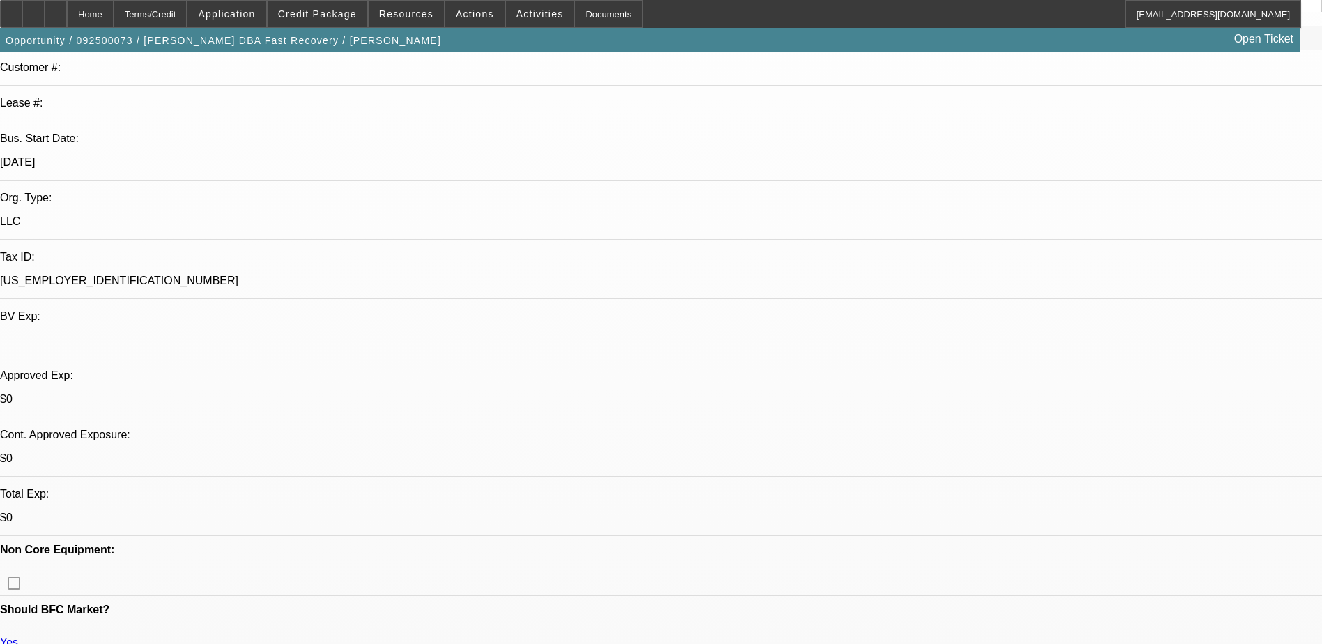
scroll to position [209, 0]
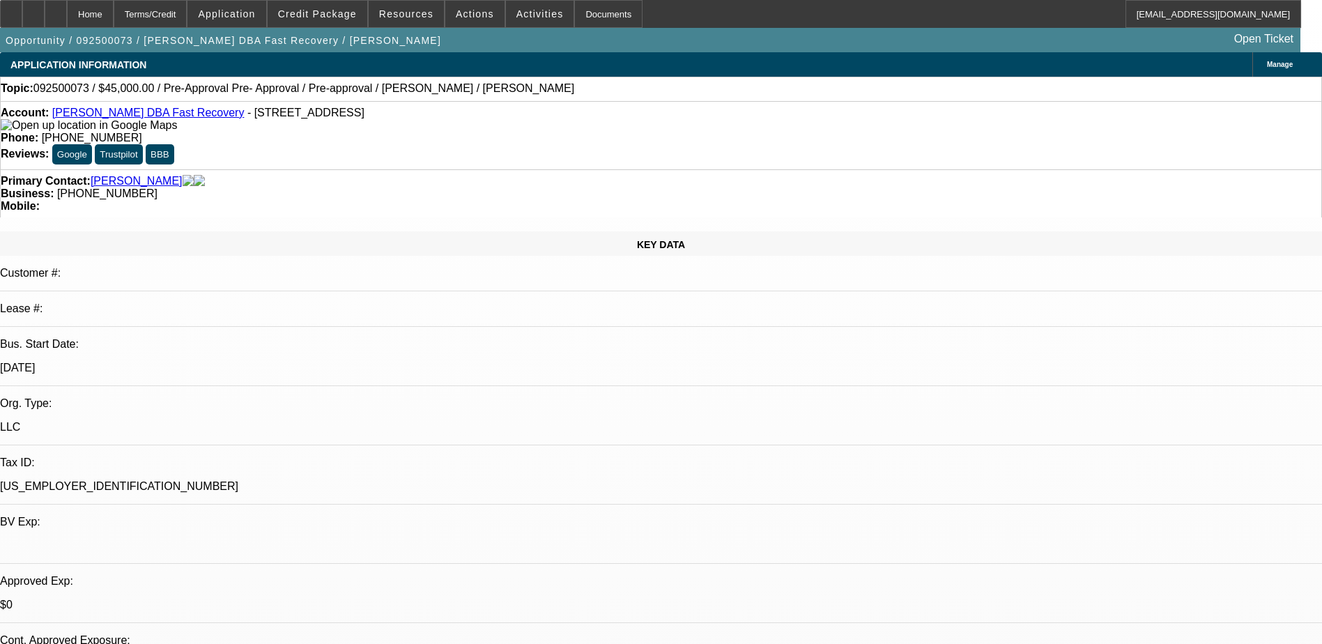
select select "0"
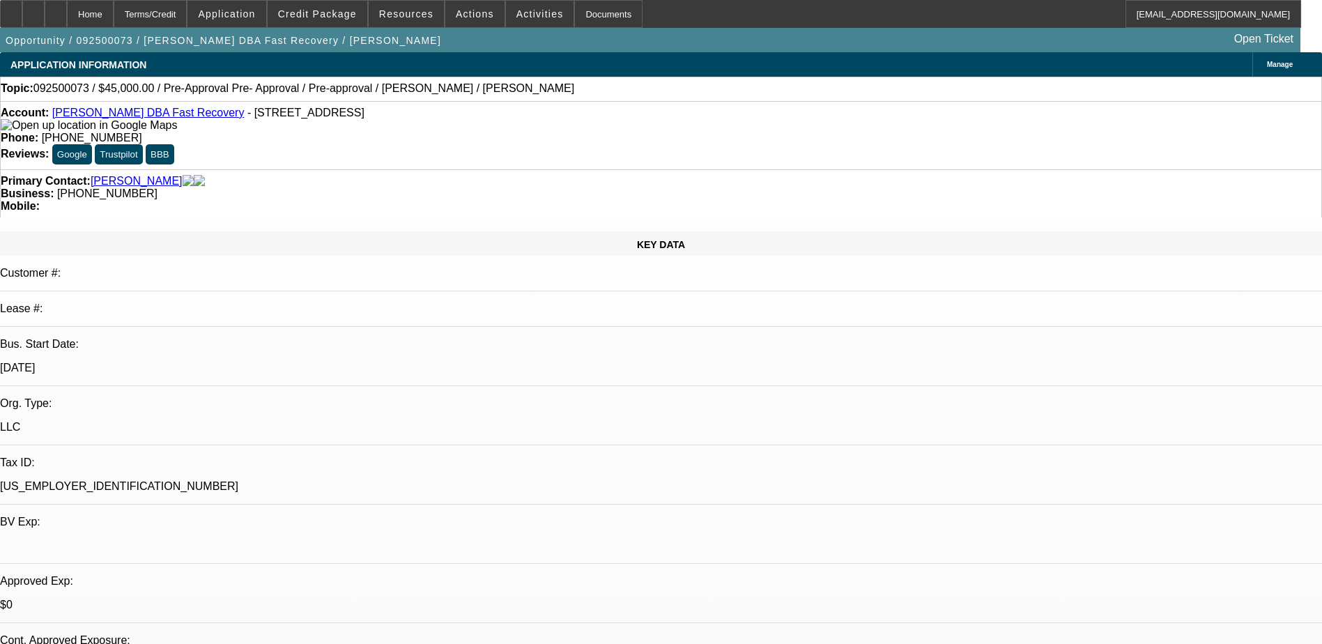
select select "0.1"
select select "0"
select select "0.1"
select select "1"
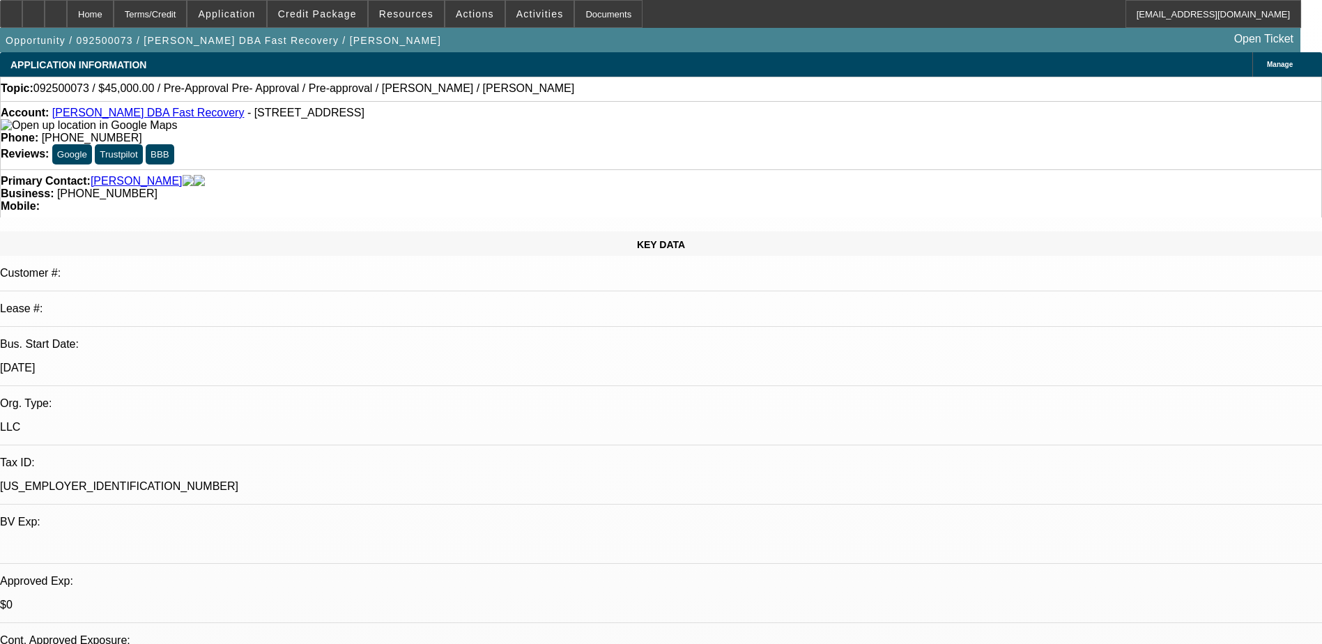
select select "1"
select select "6"
select select "1"
select select "4"
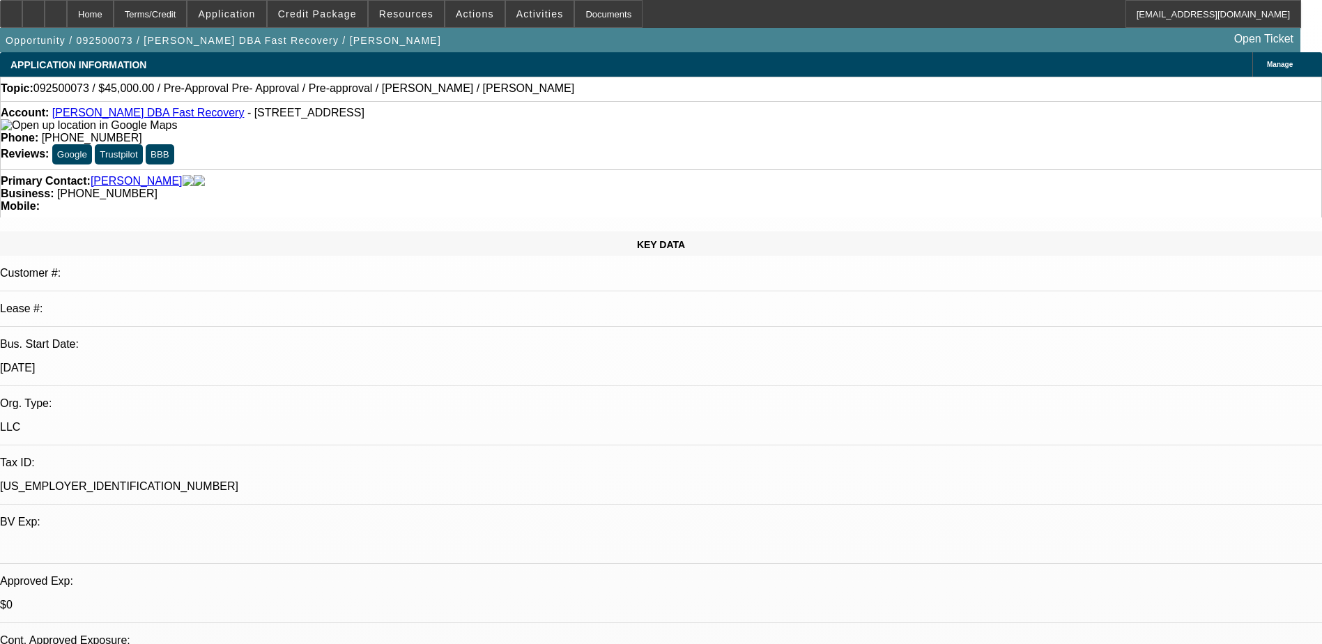
select select "1"
select select "4"
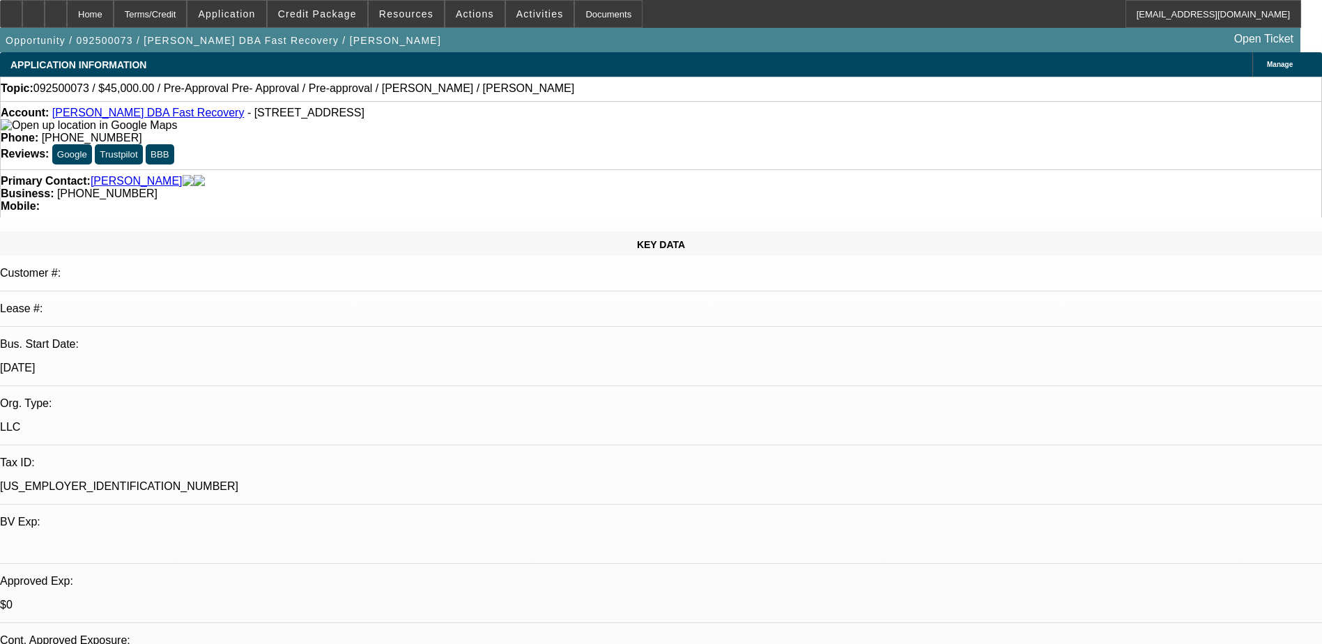
scroll to position [0, 0]
drag, startPoint x: 963, startPoint y: 480, endPoint x: 1195, endPoint y: 484, distance: 232.8
drag, startPoint x: 1195, startPoint y: 484, endPoint x: 1175, endPoint y: 495, distance: 22.8
